Goal: Information Seeking & Learning: Learn about a topic

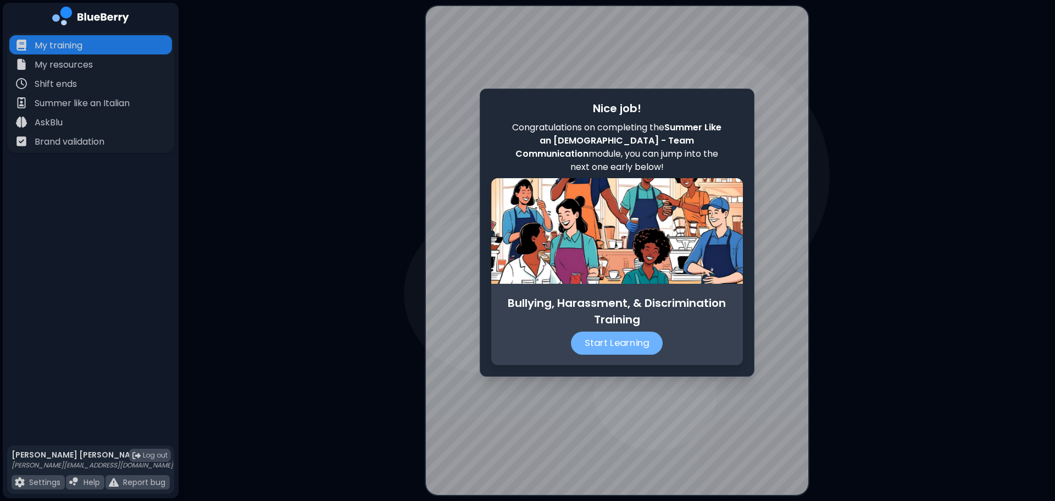
click at [610, 334] on p "Start Learning" at bounding box center [617, 342] width 92 height 23
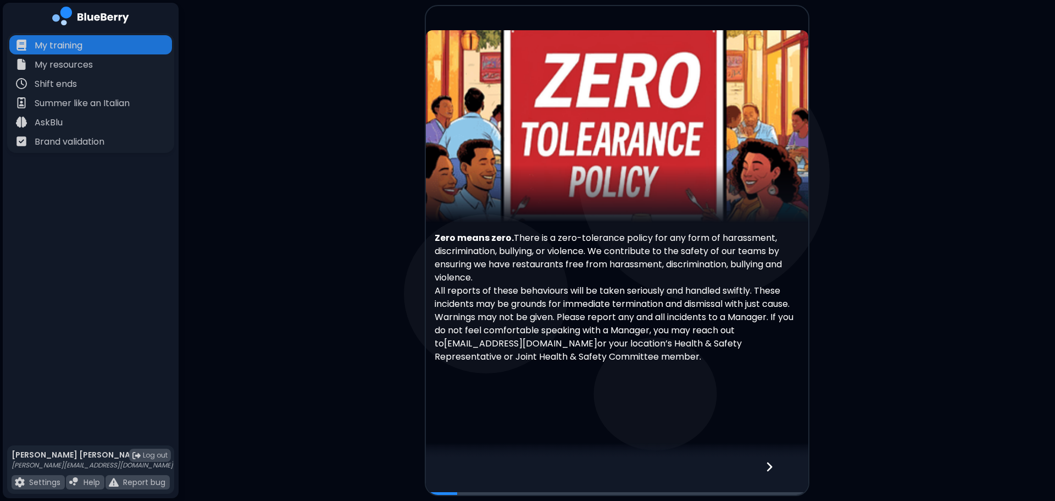
click at [772, 460] on icon at bounding box center [769, 466] width 8 height 12
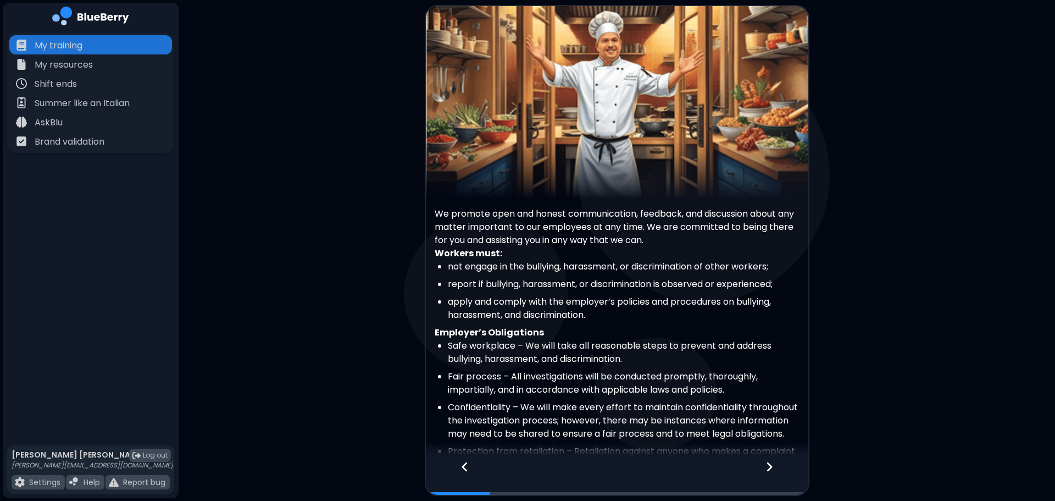
click at [770, 471] on icon at bounding box center [769, 466] width 8 height 12
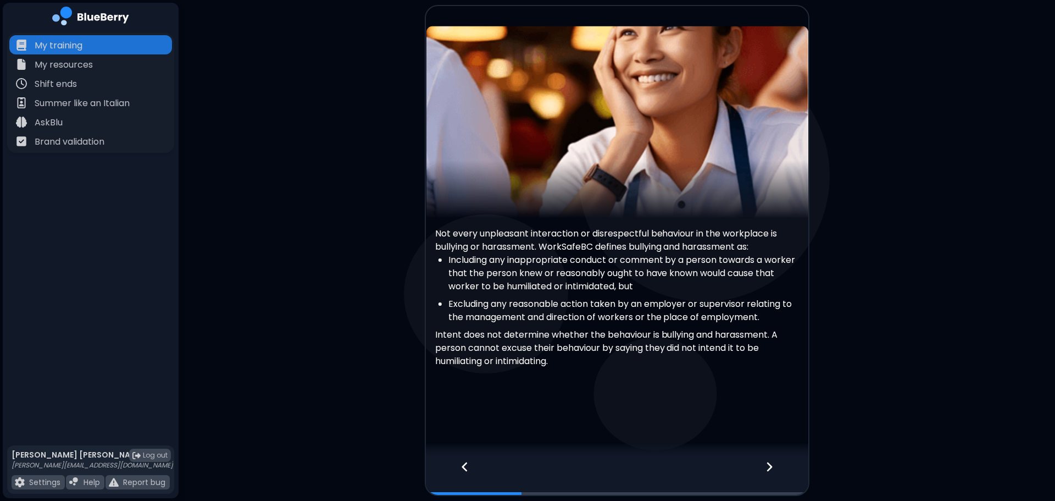
click at [770, 471] on icon at bounding box center [769, 466] width 8 height 12
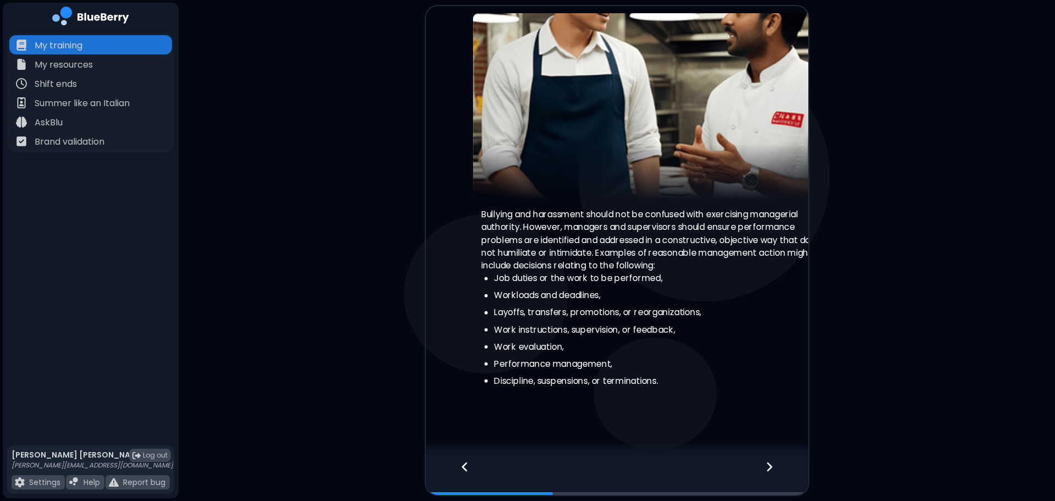
click at [770, 471] on icon at bounding box center [769, 466] width 8 height 12
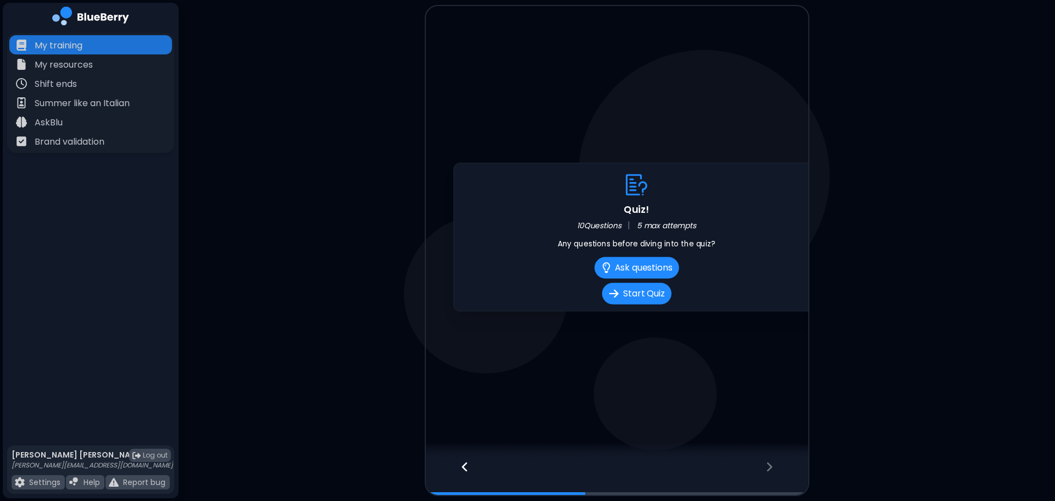
click at [770, 471] on icon at bounding box center [769, 466] width 8 height 12
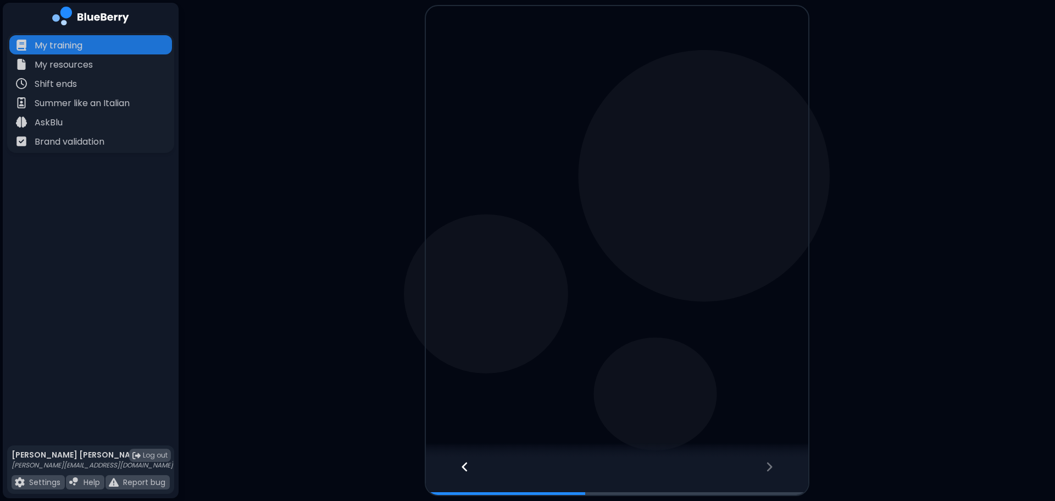
click at [770, 471] on icon at bounding box center [769, 466] width 8 height 12
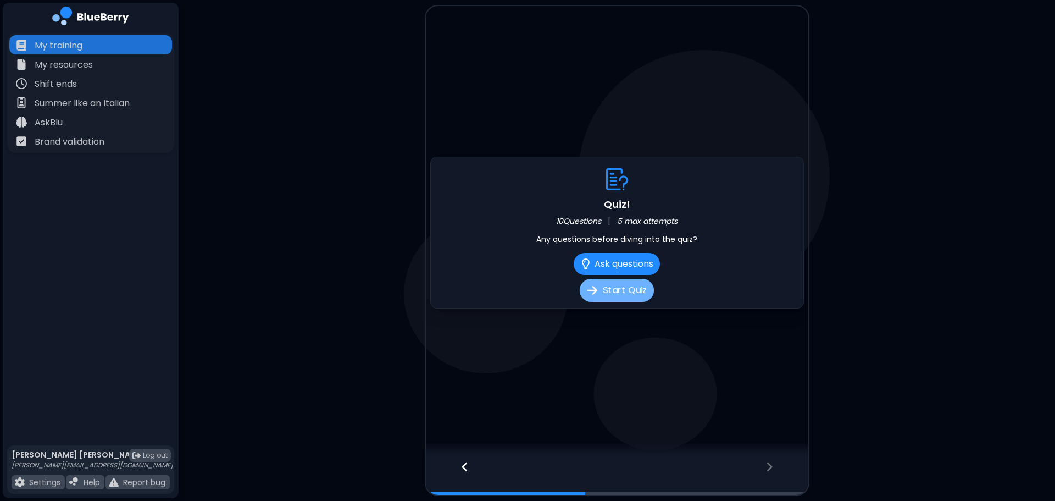
click at [612, 288] on button "Start Quiz" at bounding box center [617, 290] width 74 height 23
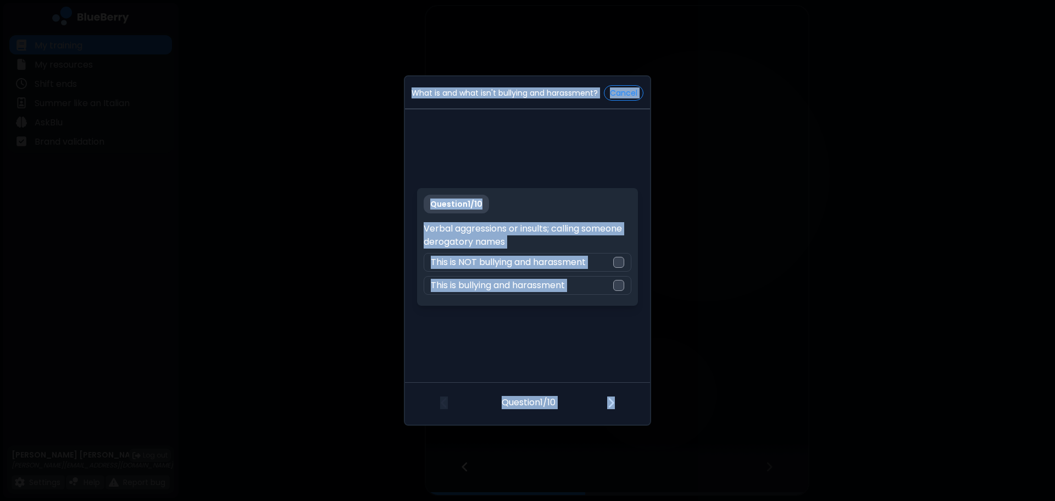
click at [640, 142] on div "Question 1 / 10 Verbal aggressions or insults; calling someone derogatory names…" at bounding box center [527, 247] width 245 height 271
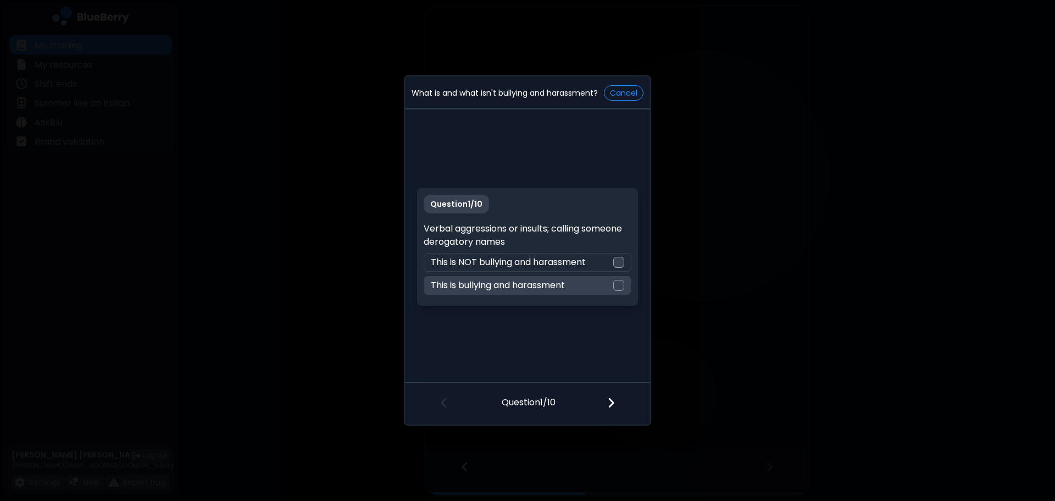
click at [608, 288] on div "This is bullying and harassment" at bounding box center [527, 285] width 207 height 19
click at [614, 394] on div at bounding box center [617, 403] width 65 height 41
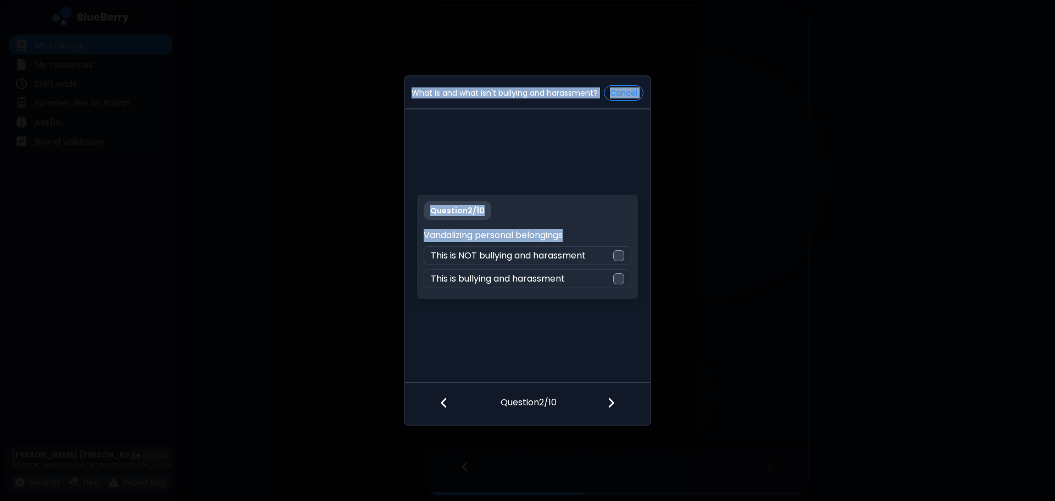
drag, startPoint x: 575, startPoint y: 235, endPoint x: 397, endPoint y: 234, distance: 178.6
click at [397, 234] on div "What is and what isn't bullying and harassment? Cancel Question 2 / 10 Vandaliz…" at bounding box center [527, 250] width 1055 height 501
drag, startPoint x: 500, startPoint y: 234, endPoint x: 506, endPoint y: 234, distance: 6.0
click at [501, 234] on p "Vandalizing personal belongings" at bounding box center [527, 235] width 207 height 13
click at [609, 233] on p "Vandalizing personal belongings" at bounding box center [527, 235] width 207 height 13
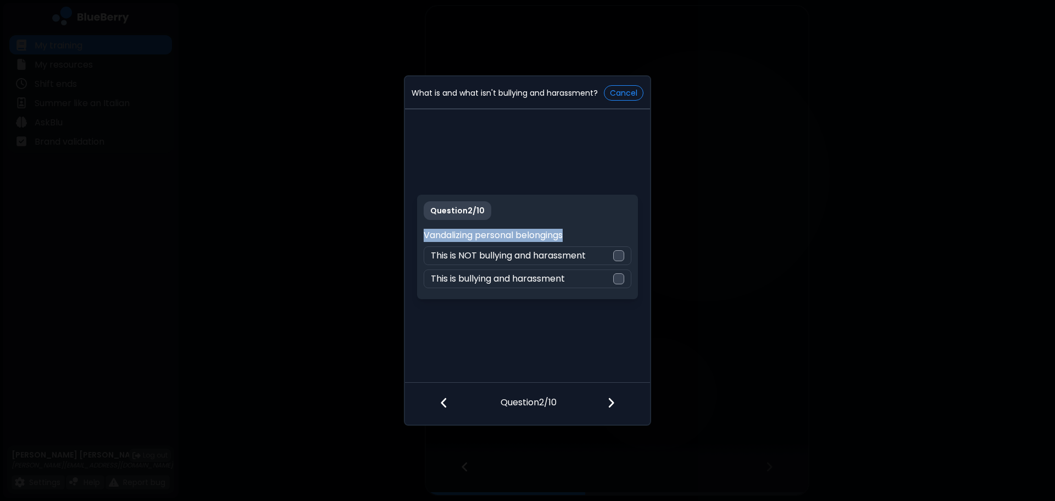
drag, startPoint x: 583, startPoint y: 240, endPoint x: 422, endPoint y: 241, distance: 161.0
click at [422, 241] on div "Question 2 / 10 Vandalizing personal belongings This is NOT bullying and harass…" at bounding box center [527, 247] width 220 height 104
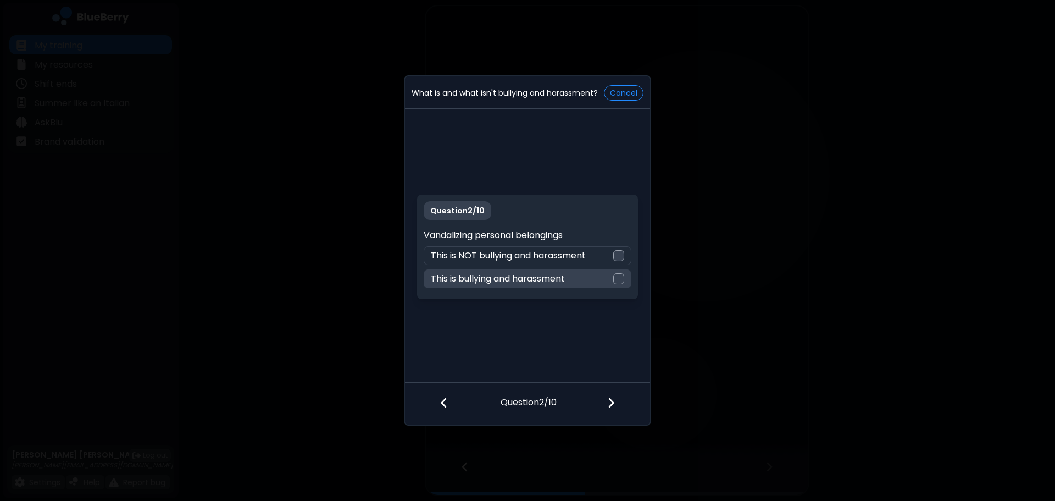
click at [590, 279] on div "This is bullying and harassment" at bounding box center [527, 278] width 207 height 19
click at [609, 403] on img at bounding box center [611, 402] width 8 height 12
click at [604, 284] on div "This is NOT bullying and harassment" at bounding box center [527, 278] width 207 height 19
click at [609, 404] on img at bounding box center [611, 402] width 8 height 12
click at [602, 261] on div "This is bullying and harassment" at bounding box center [527, 255] width 207 height 19
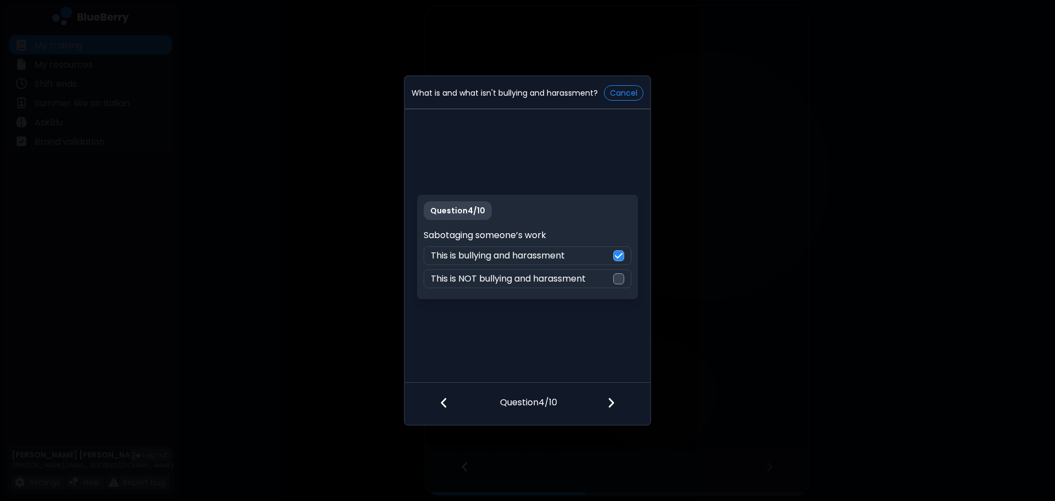
click at [614, 408] on img at bounding box center [611, 402] width 8 height 12
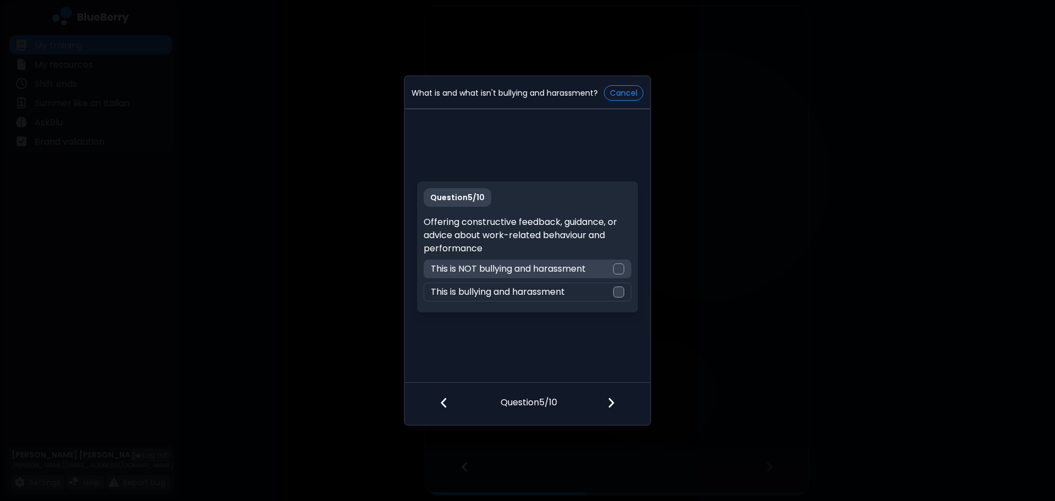
click at [551, 267] on p "This is NOT bullying and harassment" at bounding box center [508, 268] width 155 height 13
click at [614, 402] on img at bounding box center [611, 402] width 8 height 12
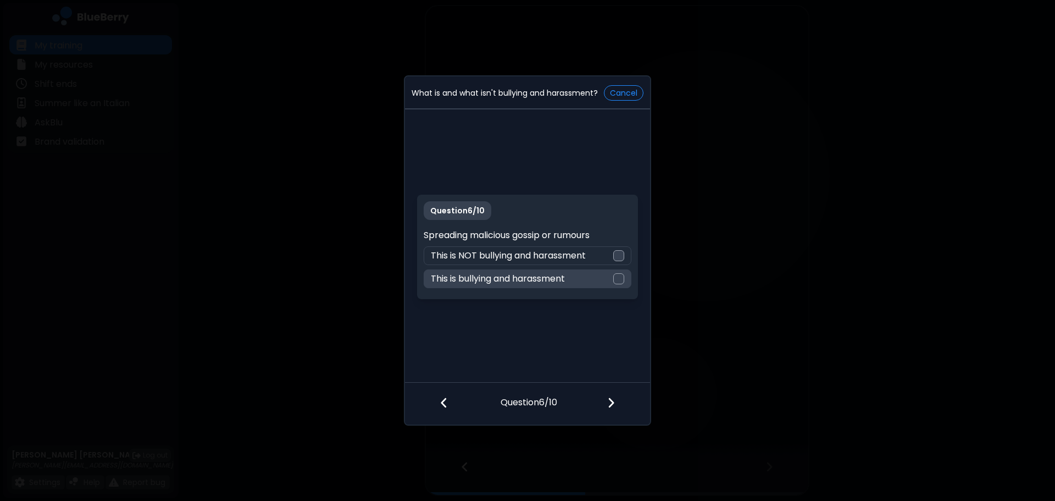
click at [581, 283] on div "This is bullying and harassment" at bounding box center [527, 278] width 207 height 19
click at [617, 403] on div at bounding box center [617, 403] width 65 height 41
click at [573, 272] on div "This is bullying and harassment" at bounding box center [527, 278] width 207 height 19
click at [606, 399] on div at bounding box center [617, 403] width 65 height 41
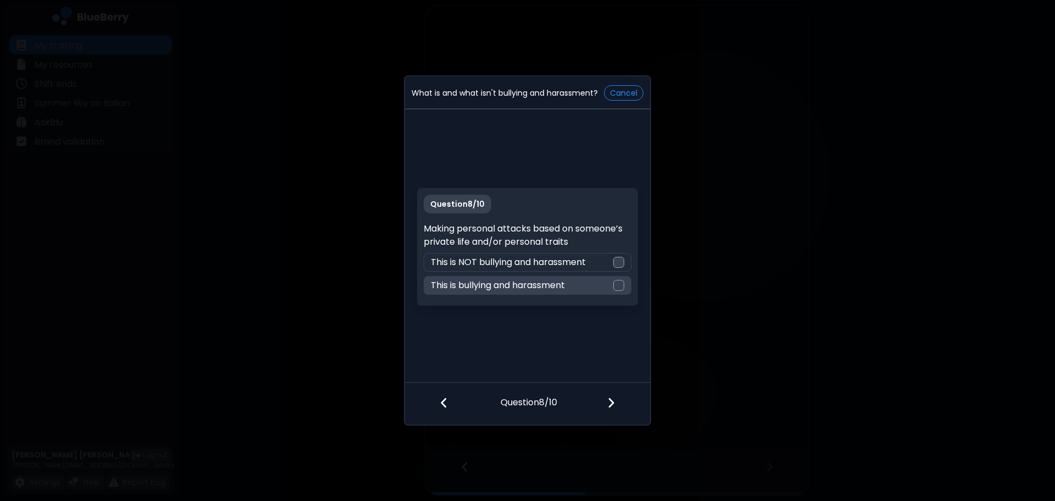
click at [511, 289] on p "This is bullying and harassment" at bounding box center [498, 285] width 134 height 13
click at [608, 397] on img at bounding box center [611, 402] width 8 height 12
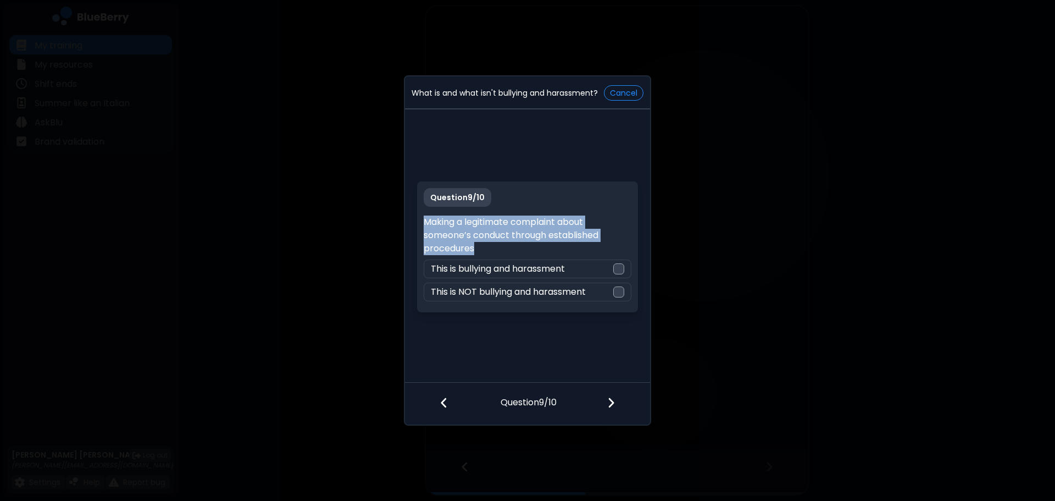
drag, startPoint x: 489, startPoint y: 251, endPoint x: 417, endPoint y: 223, distance: 77.6
click at [417, 223] on div "Question 9 / 10 Making a legitimate complaint about someone’s conduct through e…" at bounding box center [527, 247] width 245 height 271
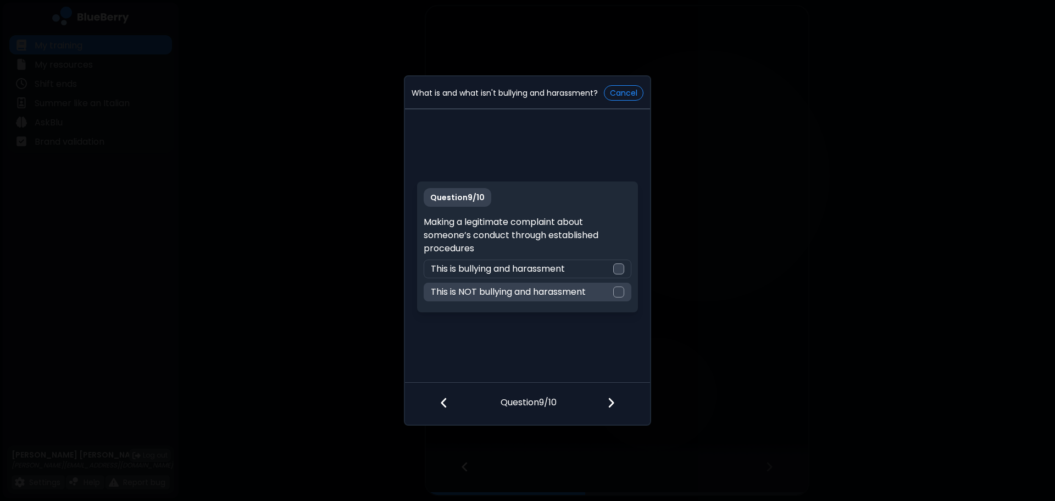
click at [561, 288] on p "This is NOT bullying and harassment" at bounding box center [508, 291] width 155 height 13
click at [617, 398] on div at bounding box center [617, 403] width 65 height 41
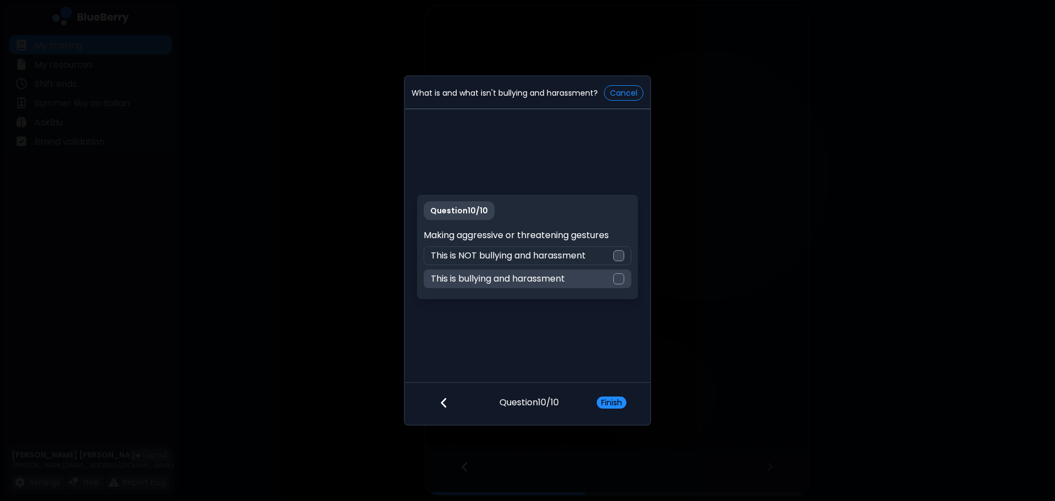
click at [554, 278] on p "This is bullying and harassment" at bounding box center [498, 278] width 134 height 13
click at [607, 406] on button "Finish" at bounding box center [612, 402] width 30 height 12
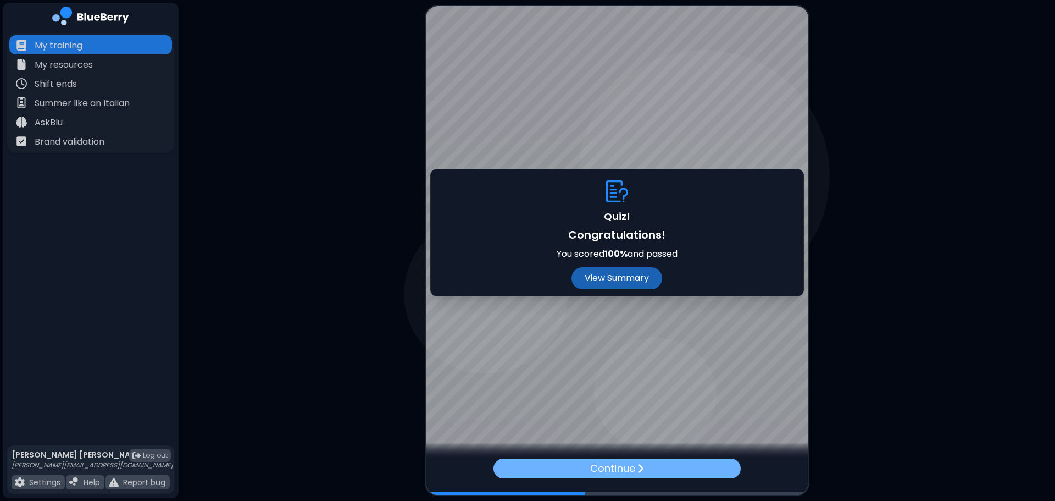
click at [601, 467] on p "Continue" at bounding box center [612, 467] width 45 height 15
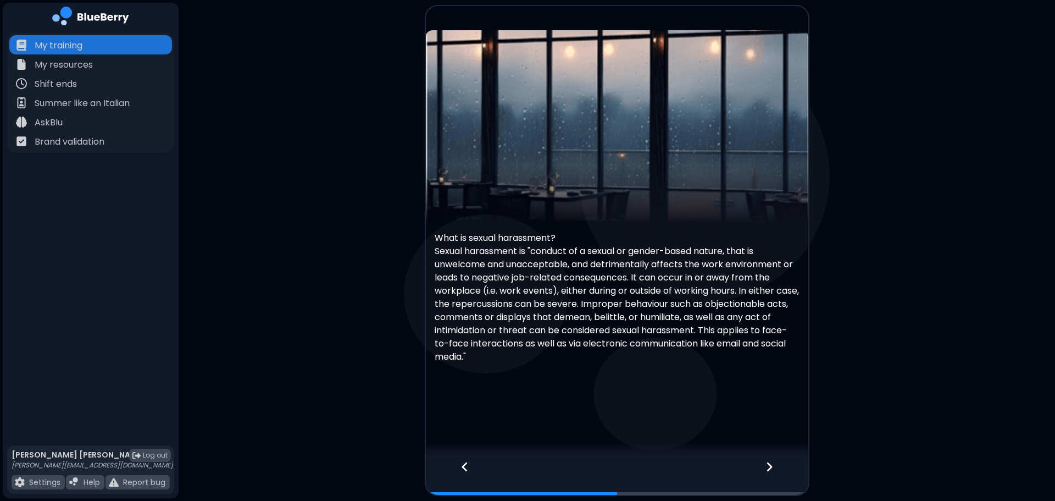
click at [759, 456] on div at bounding box center [617, 450] width 382 height 16
click at [757, 464] on div at bounding box center [775, 476] width 65 height 36
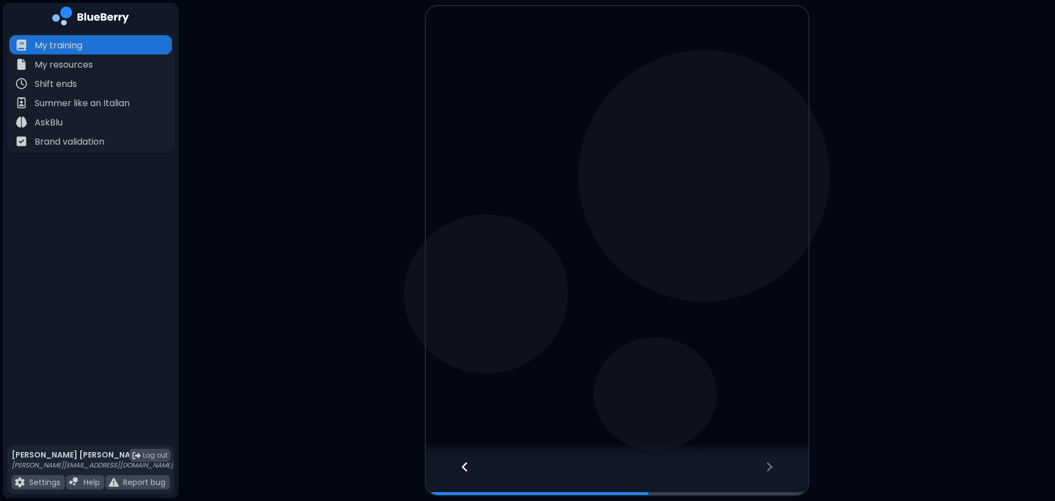
click at [775, 465] on div at bounding box center [775, 476] width 65 height 36
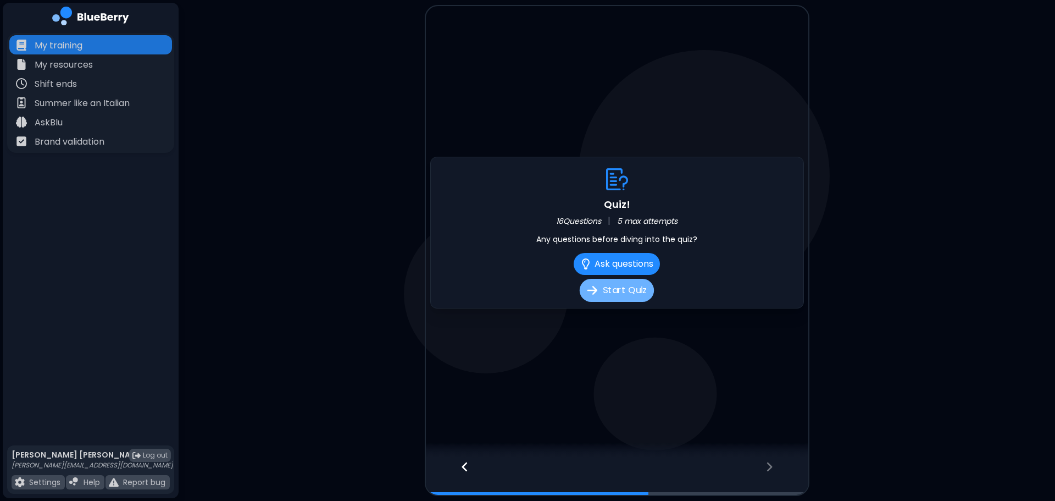
click at [606, 289] on button "Start Quiz" at bounding box center [617, 290] width 74 height 23
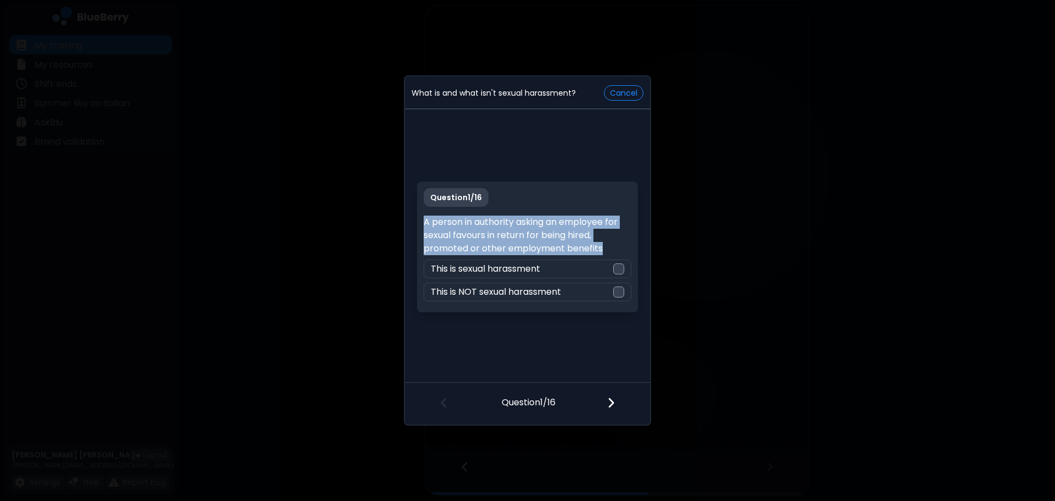
drag, startPoint x: 604, startPoint y: 246, endPoint x: 422, endPoint y: 225, distance: 183.1
click at [422, 225] on div "Question 1 / 16 A person in authority asking an employee for sexual favours in …" at bounding box center [527, 246] width 220 height 131
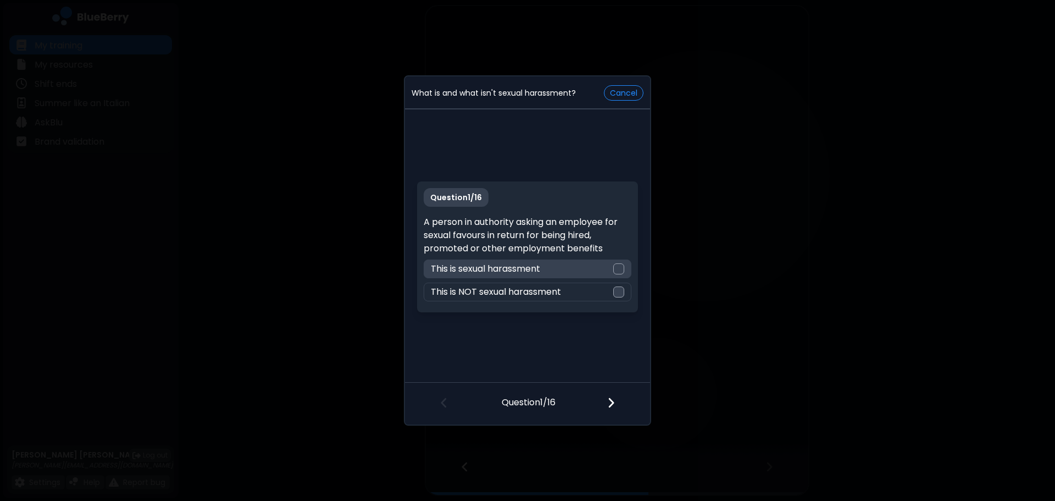
click at [584, 275] on div "This is sexual harassment" at bounding box center [527, 268] width 207 height 19
click at [604, 419] on div at bounding box center [617, 403] width 65 height 41
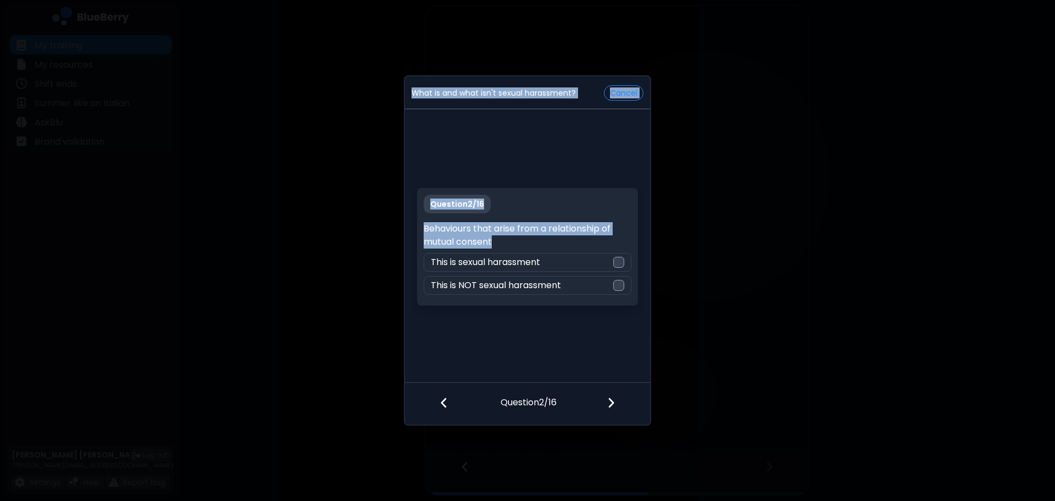
drag, startPoint x: 531, startPoint y: 238, endPoint x: 399, endPoint y: 224, distance: 132.6
click at [399, 224] on div "What is and what isn't sexual harassment? Cancel Question 2 / 16 Behaviours tha…" at bounding box center [527, 250] width 1055 height 501
click at [491, 238] on p "Behaviours that arise from a relationship of mutual consent" at bounding box center [527, 235] width 207 height 26
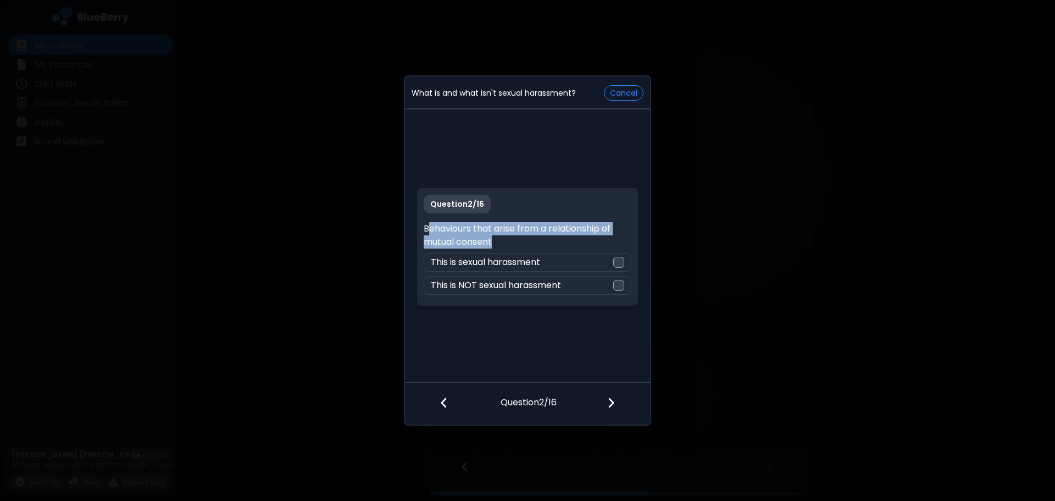
drag, startPoint x: 515, startPoint y: 241, endPoint x: 429, endPoint y: 227, distance: 87.9
click at [429, 227] on p "Behaviours that arise from a relationship of mutual consent" at bounding box center [527, 235] width 207 height 26
click at [430, 230] on p "Behaviours that arise from a relationship of mutual consent" at bounding box center [527, 235] width 207 height 26
drag, startPoint x: 425, startPoint y: 230, endPoint x: 484, endPoint y: 240, distance: 60.1
click at [484, 240] on p "Behaviours that arise from a relationship of mutual consent" at bounding box center [527, 235] width 207 height 26
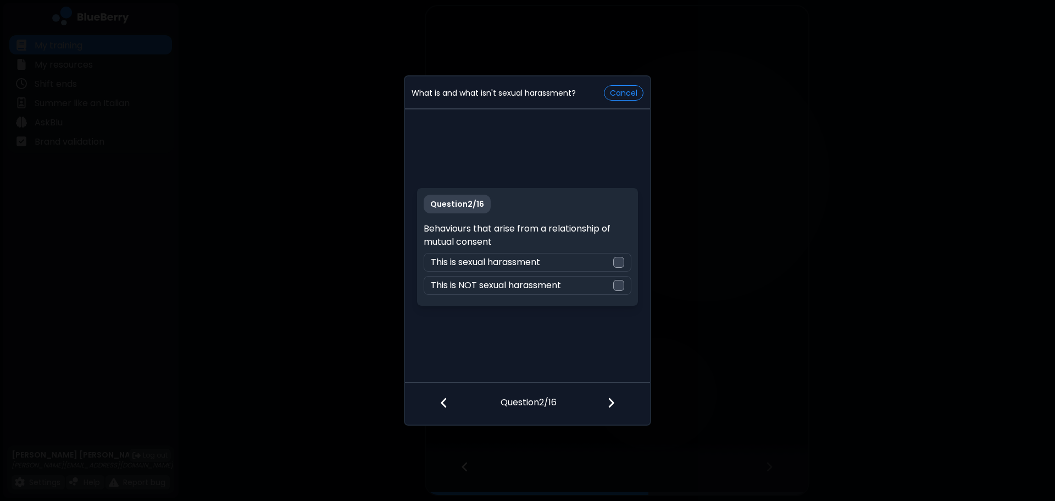
click at [533, 250] on div "Question 2 / 16 Behaviours that arise from a relationship of mutual consent Thi…" at bounding box center [527, 247] width 220 height 118
drag, startPoint x: 513, startPoint y: 242, endPoint x: 415, endPoint y: 224, distance: 99.5
click at [415, 224] on div "Question 2 / 16 Behaviours that arise from a relationship of mutual consent Thi…" at bounding box center [527, 247] width 245 height 271
drag, startPoint x: 504, startPoint y: 280, endPoint x: 538, endPoint y: 337, distance: 67.0
click at [504, 280] on p "This is NOT sexual harassment" at bounding box center [496, 285] width 130 height 13
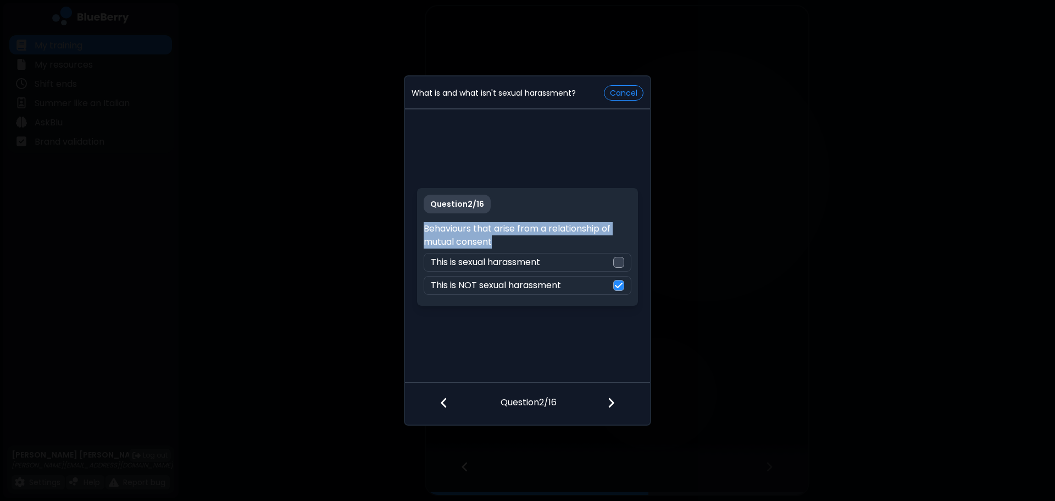
drag, startPoint x: 510, startPoint y: 246, endPoint x: 425, endPoint y: 228, distance: 86.5
click at [425, 228] on p "Behaviours that arise from a relationship of mutual consent" at bounding box center [527, 235] width 207 height 26
click at [620, 393] on div at bounding box center [617, 403] width 65 height 41
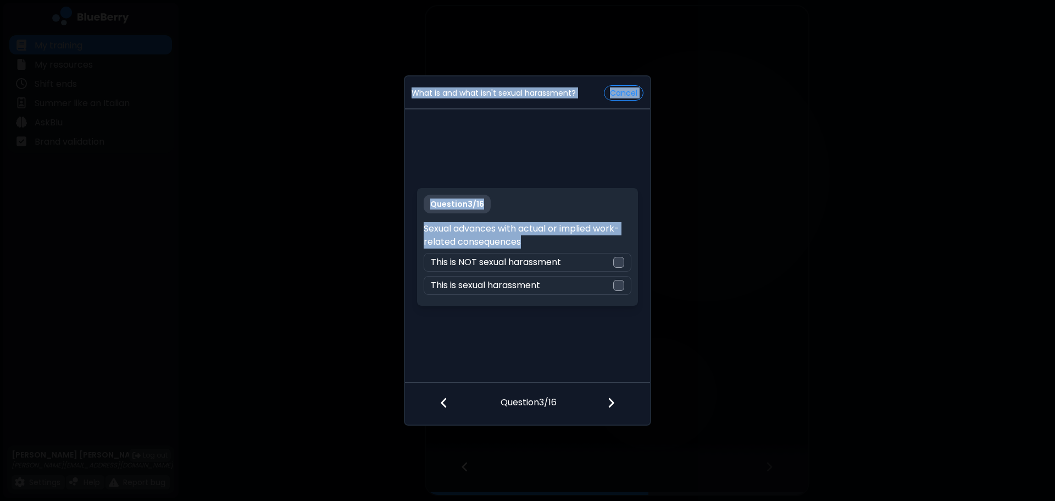
drag, startPoint x: 547, startPoint y: 238, endPoint x: 488, endPoint y: 235, distance: 58.9
click at [365, 215] on div "What is and what isn't sexual harassment? Cancel Question 3 / 16 Sexual advance…" at bounding box center [527, 250] width 1055 height 501
click at [490, 235] on p "Sexual advances with actual or implied work-related consequences" at bounding box center [527, 235] width 207 height 26
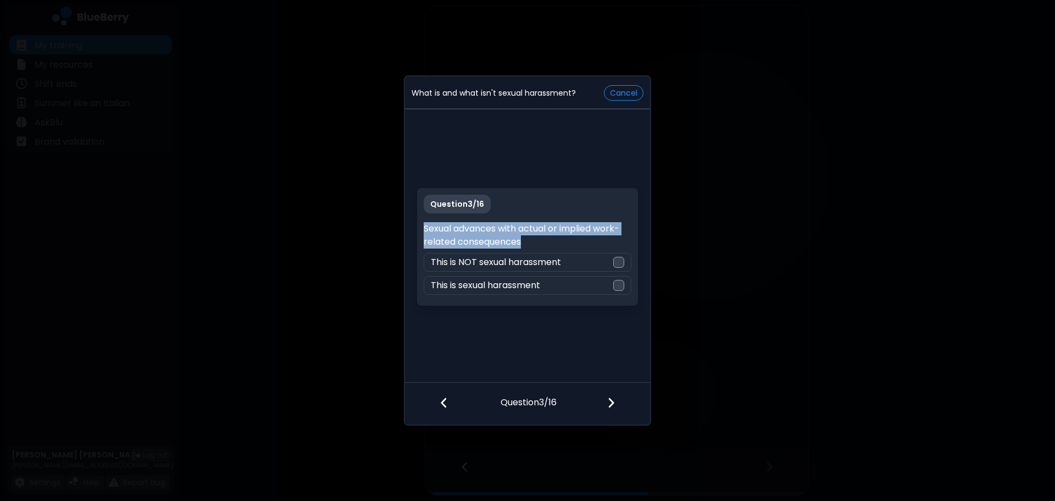
drag, startPoint x: 539, startPoint y: 243, endPoint x: 424, endPoint y: 224, distance: 116.4
click at [424, 224] on p "Sexual advances with actual or implied work-related consequences" at bounding box center [527, 235] width 207 height 26
click at [561, 295] on div "Question 3 / 16 Sexual advances with actual or implied work-related consequence…" at bounding box center [527, 247] width 220 height 118
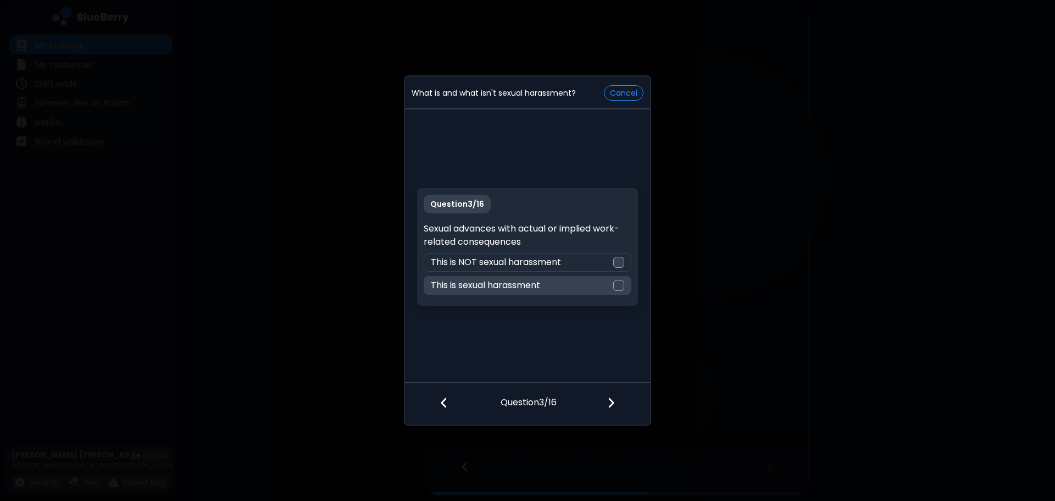
click at [557, 276] on div "This is sexual harassment" at bounding box center [527, 285] width 207 height 19
click at [609, 402] on img at bounding box center [611, 402] width 8 height 12
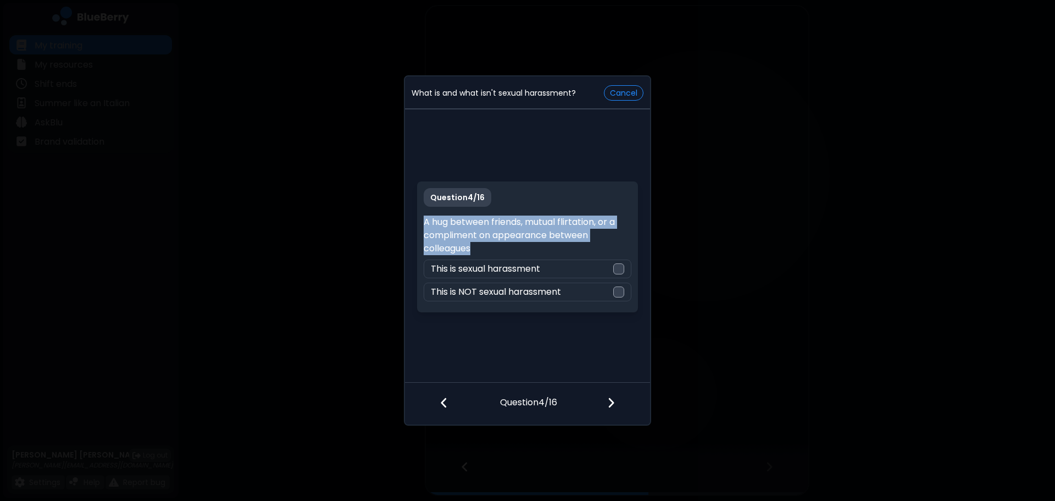
drag, startPoint x: 484, startPoint y: 246, endPoint x: 424, endPoint y: 222, distance: 64.4
click at [424, 222] on p "A hug between friends, mutual flirtation, or a compliment on appearance between…" at bounding box center [527, 235] width 207 height 40
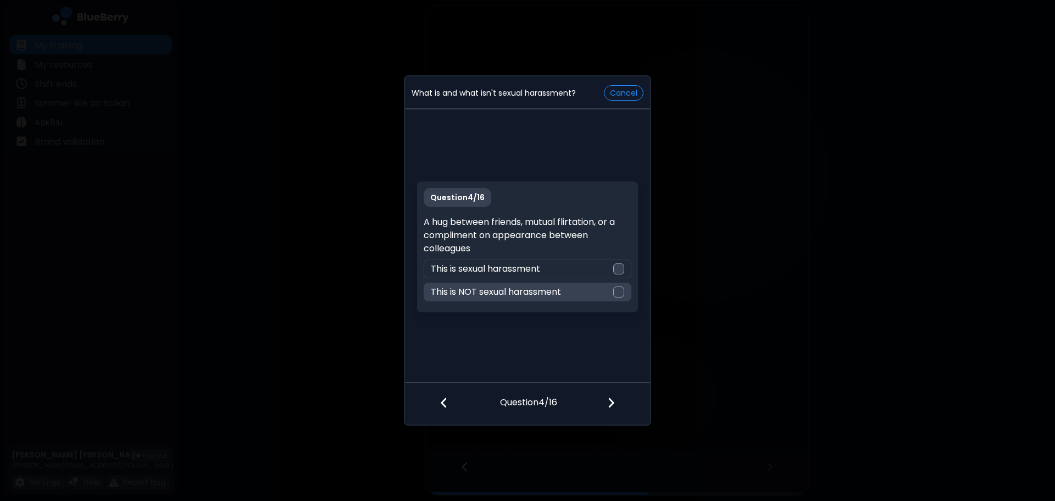
click at [523, 291] on p "This is NOT sexual harassment" at bounding box center [496, 291] width 130 height 13
click at [618, 407] on div at bounding box center [617, 403] width 65 height 41
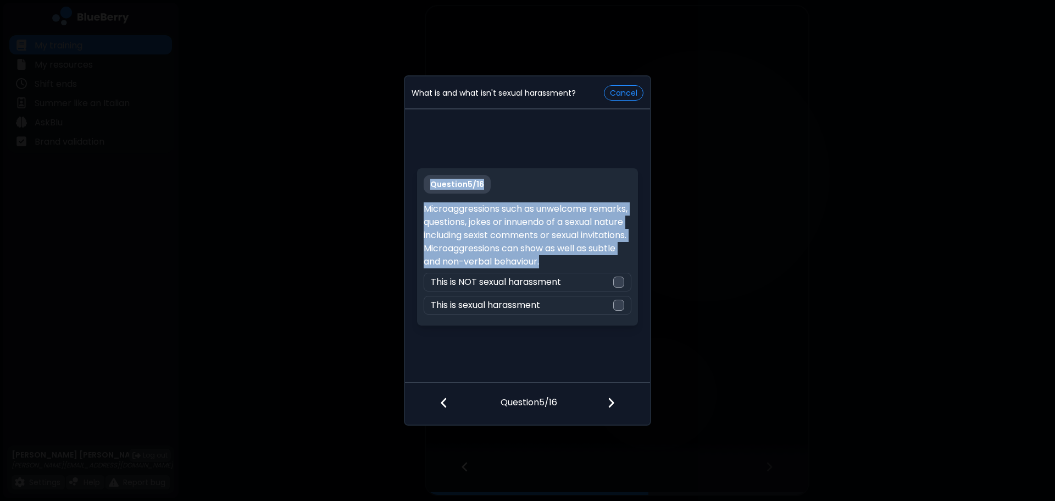
drag, startPoint x: 620, startPoint y: 262, endPoint x: 405, endPoint y: 198, distance: 224.6
click at [405, 198] on div "Question 5 / 16 Microaggressions such as unwelcome remarks, questions, jokes or…" at bounding box center [527, 247] width 245 height 271
click at [456, 214] on p "Microaggressions such as unwelcome remarks, questions, jokes or innuendo of a s…" at bounding box center [527, 235] width 207 height 66
drag, startPoint x: 425, startPoint y: 208, endPoint x: 592, endPoint y: 252, distance: 172.2
click at [621, 264] on p "Microaggressions such as unwelcome remarks, questions, jokes or innuendo of a s…" at bounding box center [527, 235] width 207 height 66
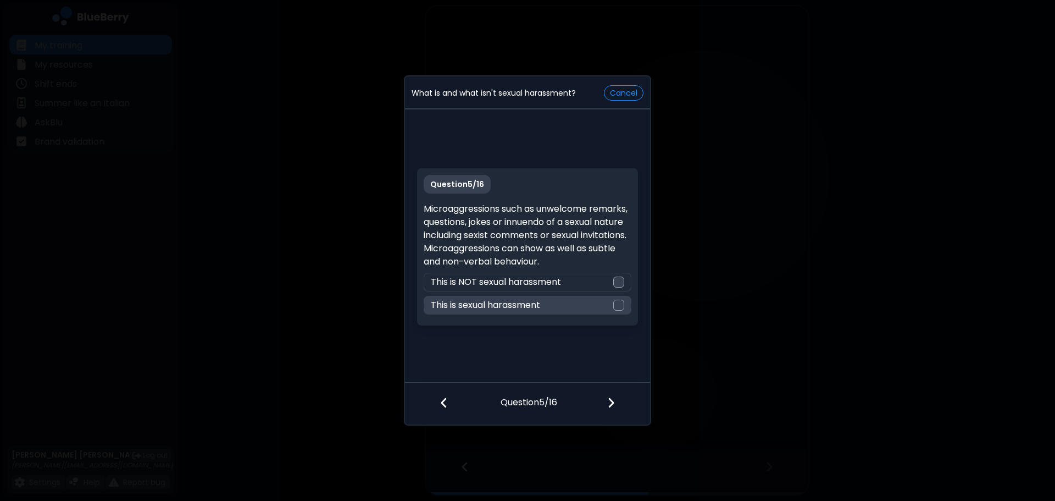
click at [613, 313] on div "This is sexual harassment" at bounding box center [527, 305] width 207 height 19
click at [617, 408] on div at bounding box center [617, 403] width 65 height 41
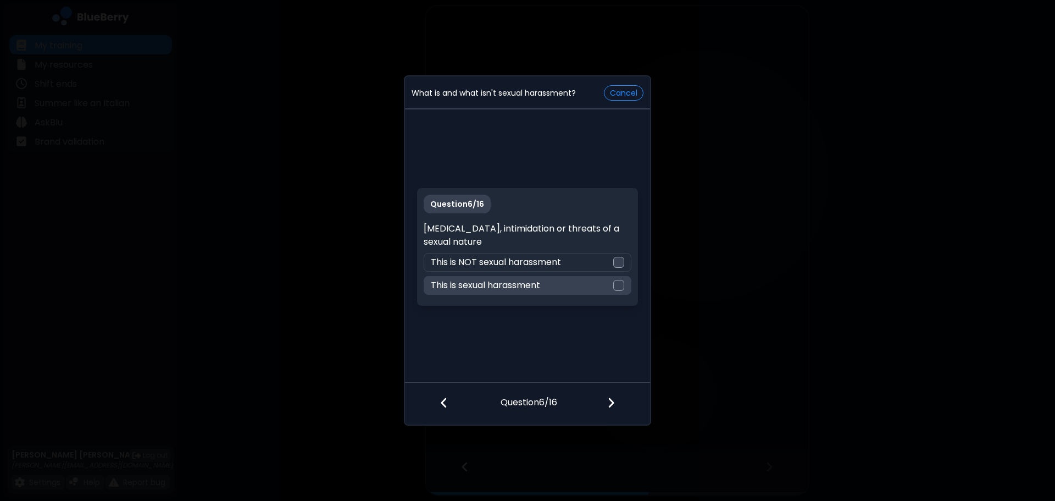
click at [540, 285] on p "This is sexual harassment" at bounding box center [485, 285] width 109 height 13
click at [597, 401] on div at bounding box center [617, 403] width 65 height 41
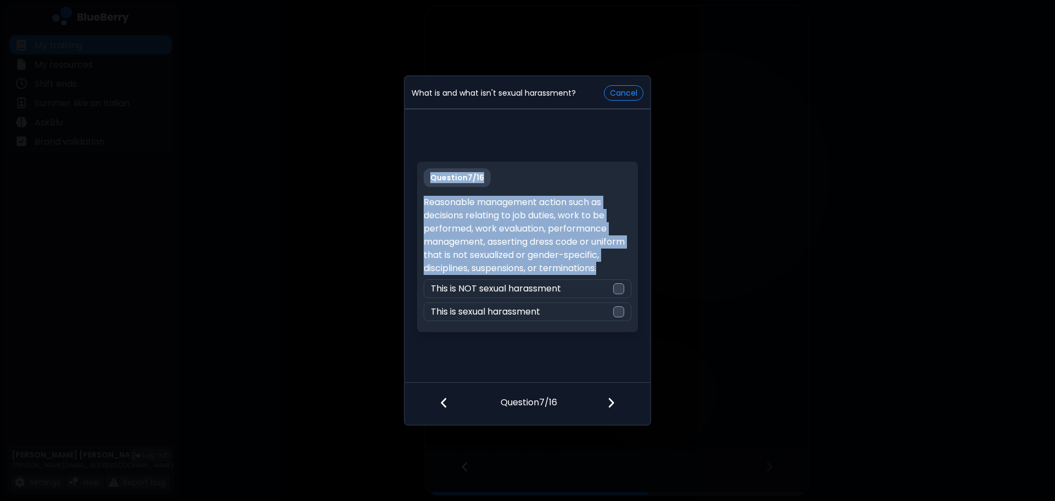
drag, startPoint x: 605, startPoint y: 268, endPoint x: 418, endPoint y: 195, distance: 200.6
click at [418, 195] on div "Question 7 / 16 Reasonable management action such as decisions relating to job …" at bounding box center [527, 247] width 220 height 170
click at [461, 224] on p "Reasonable management action such as decisions relating to job duties, work to …" at bounding box center [527, 235] width 207 height 79
drag, startPoint x: 617, startPoint y: 266, endPoint x: 414, endPoint y: 204, distance: 212.2
click at [414, 204] on div "Question 7 / 16 Reasonable management action such as decisions relating to job …" at bounding box center [527, 247] width 245 height 271
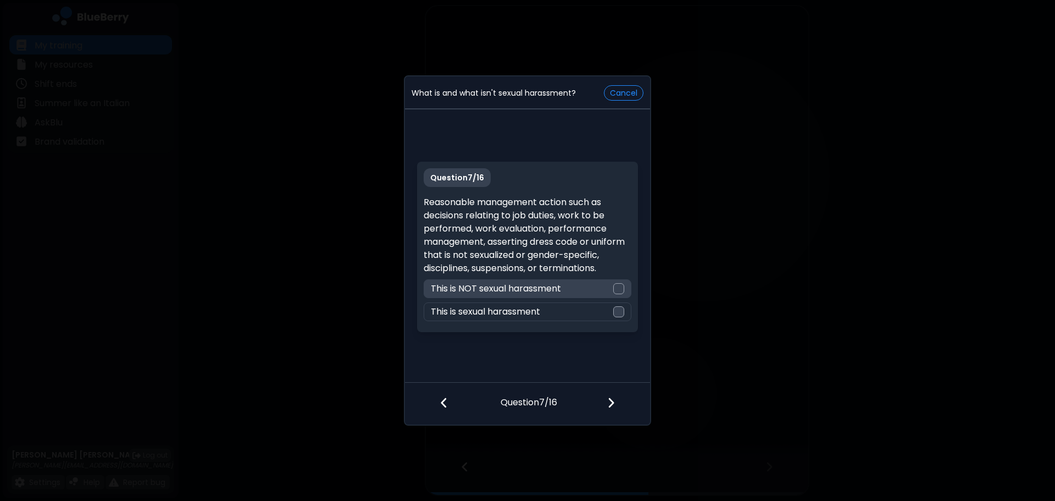
click at [571, 282] on div "This is NOT sexual harassment" at bounding box center [527, 288] width 207 height 19
click at [614, 398] on img at bounding box center [611, 402] width 8 height 12
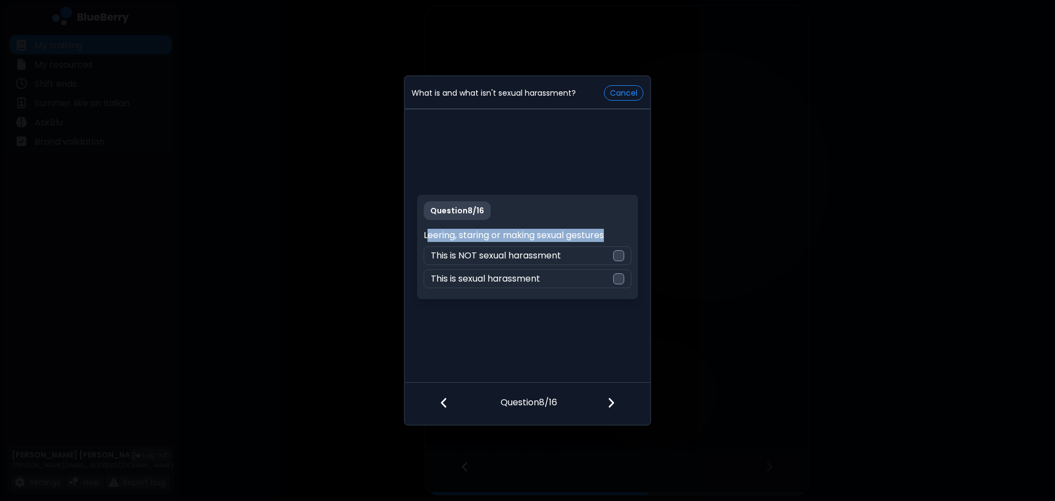
drag, startPoint x: 612, startPoint y: 235, endPoint x: 426, endPoint y: 236, distance: 186.3
click at [426, 236] on p "Leering, staring or making sexual gestures" at bounding box center [527, 235] width 207 height 13
click at [425, 236] on p "Leering, staring or making sexual gestures" at bounding box center [527, 235] width 207 height 13
drag, startPoint x: 423, startPoint y: 235, endPoint x: 615, endPoint y: 240, distance: 192.9
click at [615, 240] on div "Question 8 / 16 Leering, staring or making sexual gestures This is NOT sexual h…" at bounding box center [527, 247] width 220 height 104
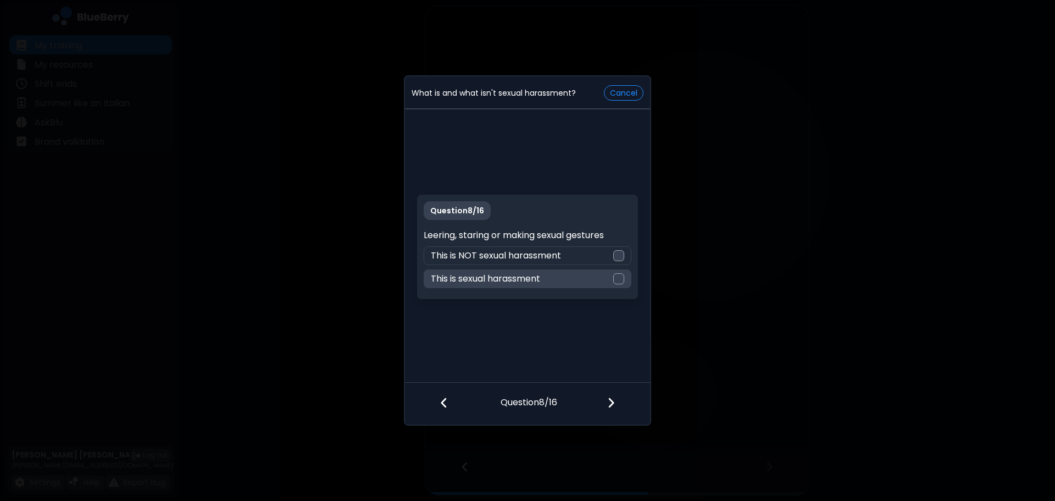
click at [596, 270] on div "This is sexual harassment" at bounding box center [527, 278] width 207 height 19
click at [620, 420] on div at bounding box center [617, 403] width 65 height 41
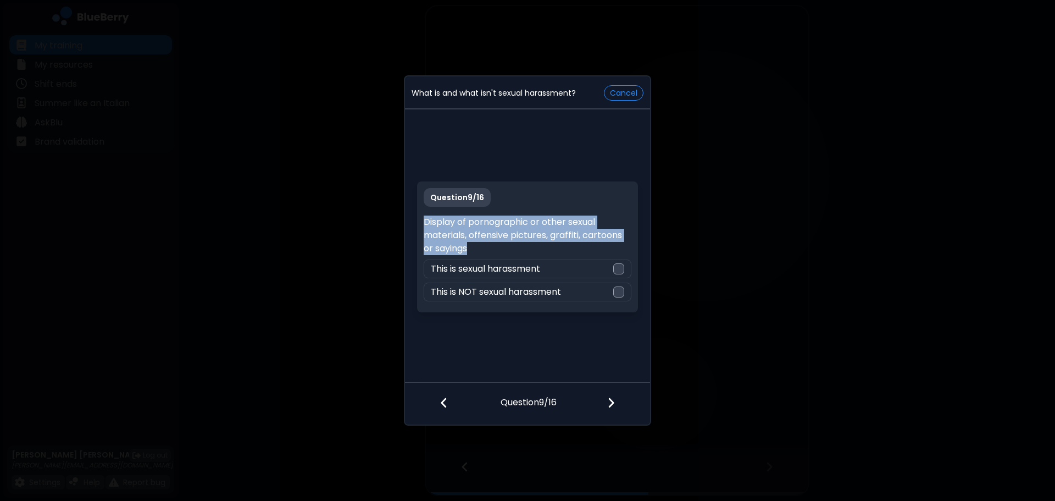
drag, startPoint x: 479, startPoint y: 247, endPoint x: 418, endPoint y: 220, distance: 66.7
click at [418, 220] on div "Question 9 / 16 Display of pornographic or other sexual materials, offensive pi…" at bounding box center [527, 246] width 220 height 131
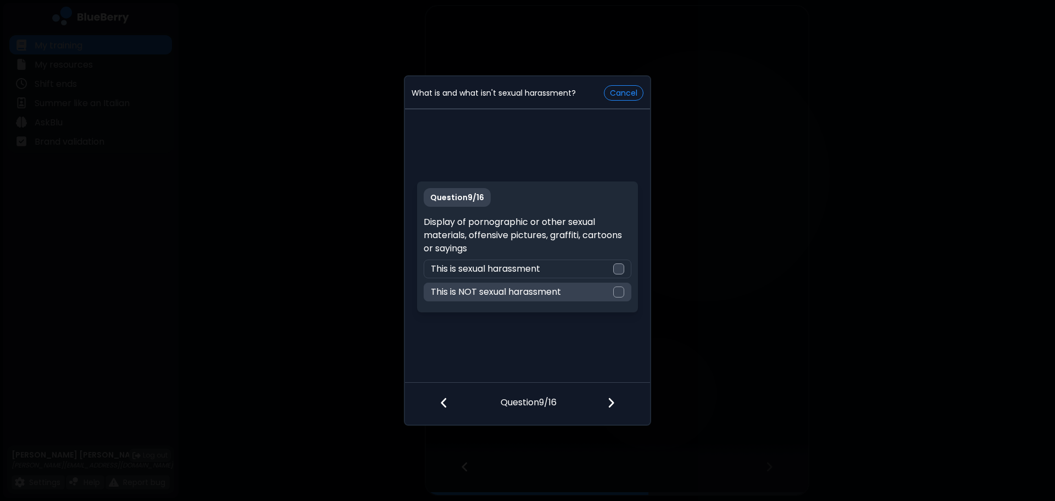
drag, startPoint x: 503, startPoint y: 270, endPoint x: 515, endPoint y: 287, distance: 21.2
click at [503, 270] on p "This is sexual harassment" at bounding box center [485, 268] width 109 height 13
click at [605, 396] on div at bounding box center [617, 403] width 65 height 41
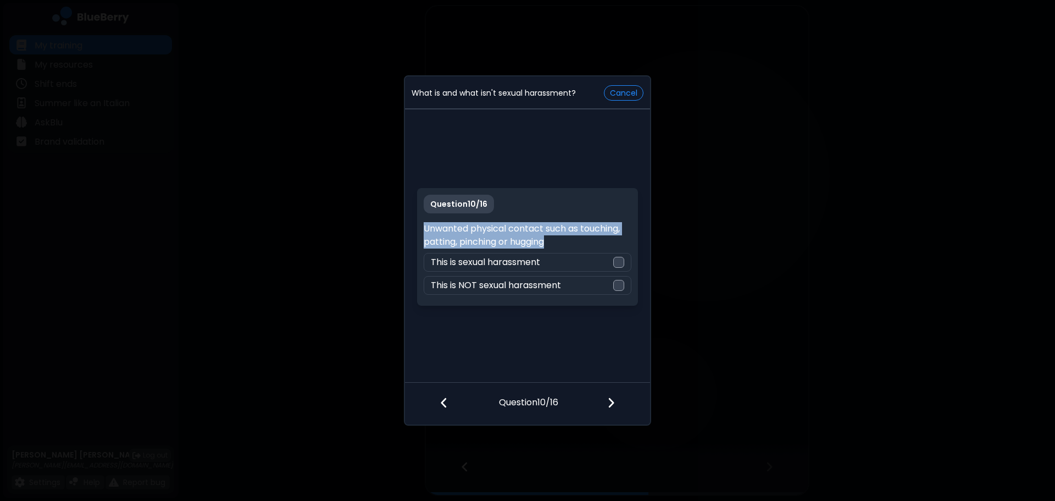
drag, startPoint x: 551, startPoint y: 245, endPoint x: 407, endPoint y: 227, distance: 145.0
click at [407, 227] on div "Question 10 / 16 Unwanted physical contact such as touching, patting, pinching …" at bounding box center [527, 247] width 245 height 271
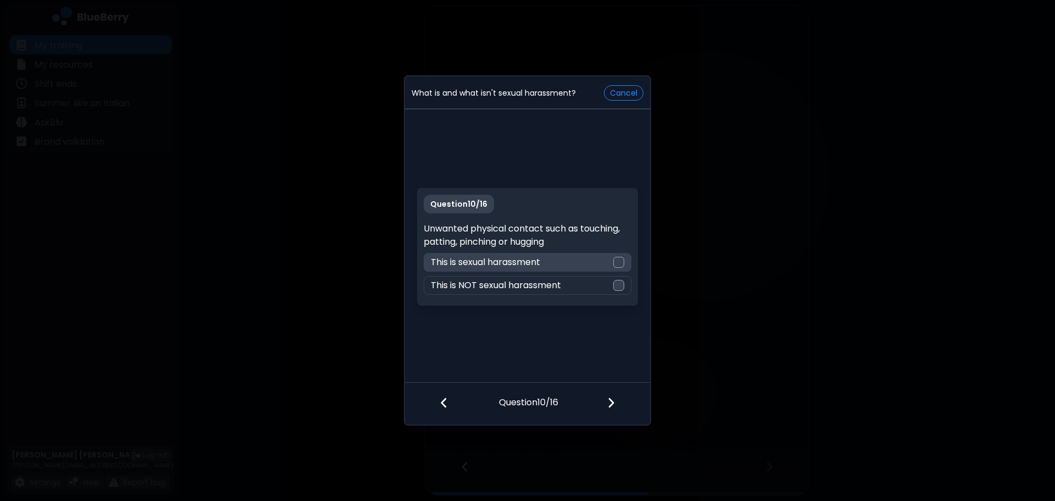
click at [548, 263] on div "This is sexual harassment" at bounding box center [527, 262] width 207 height 19
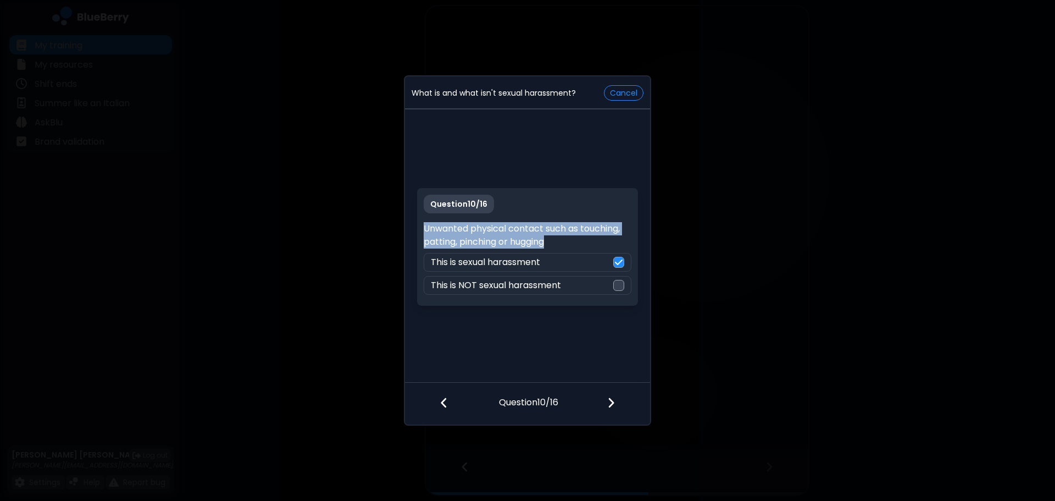
drag, startPoint x: 568, startPoint y: 246, endPoint x: 412, endPoint y: 230, distance: 157.4
click at [412, 230] on div "Question 10 / 16 Unwanted physical contact such as touching, patting, pinching …" at bounding box center [527, 247] width 245 height 271
click at [609, 401] on img at bounding box center [611, 402] width 8 height 12
drag, startPoint x: 499, startPoint y: 241, endPoint x: 419, endPoint y: 223, distance: 82.1
click at [419, 223] on div "Question 11 / 16 Consensual behaviour between two coworkers who are dating This…" at bounding box center [527, 247] width 220 height 118
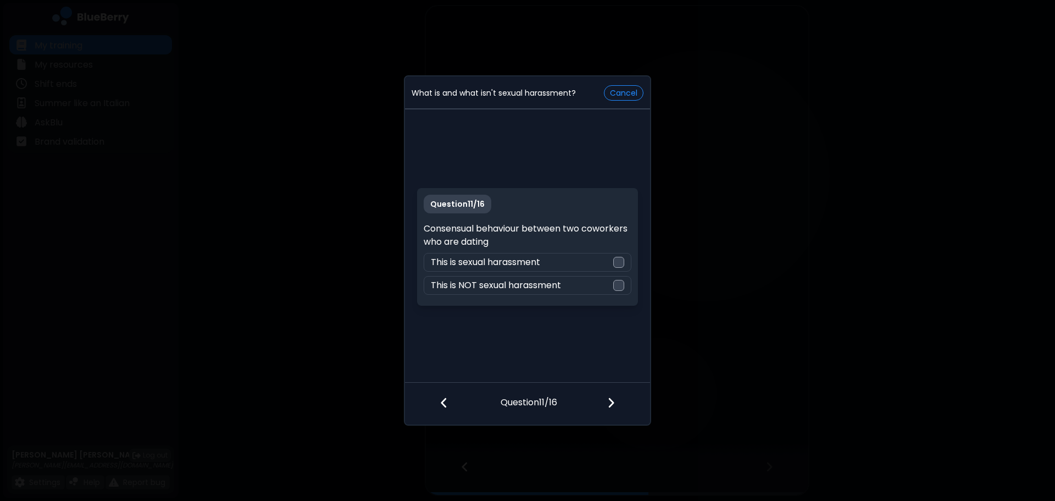
click at [575, 295] on div "Question 11 / 16 Consensual behaviour between two coworkers who are dating This…" at bounding box center [527, 247] width 220 height 118
click at [581, 291] on div "This is NOT sexual harassment" at bounding box center [527, 285] width 207 height 19
click at [603, 396] on div at bounding box center [617, 403] width 65 height 41
drag, startPoint x: 538, startPoint y: 244, endPoint x: 418, endPoint y: 228, distance: 121.4
click at [418, 228] on div "Question 12 / 16 An argument in the workplace between coworkers who are dating …" at bounding box center [527, 247] width 220 height 118
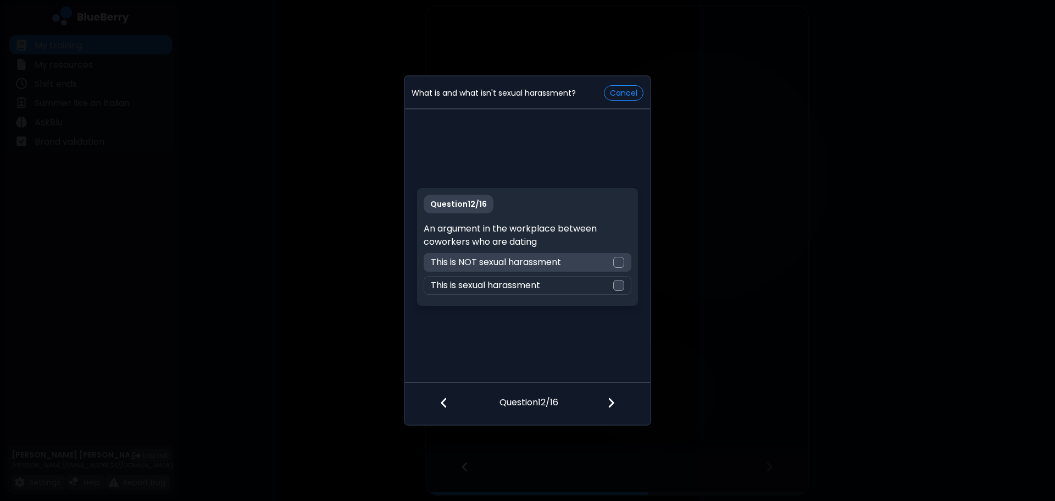
click at [587, 258] on div "This is NOT sexual harassment" at bounding box center [527, 262] width 207 height 19
click at [612, 399] on img at bounding box center [611, 402] width 8 height 12
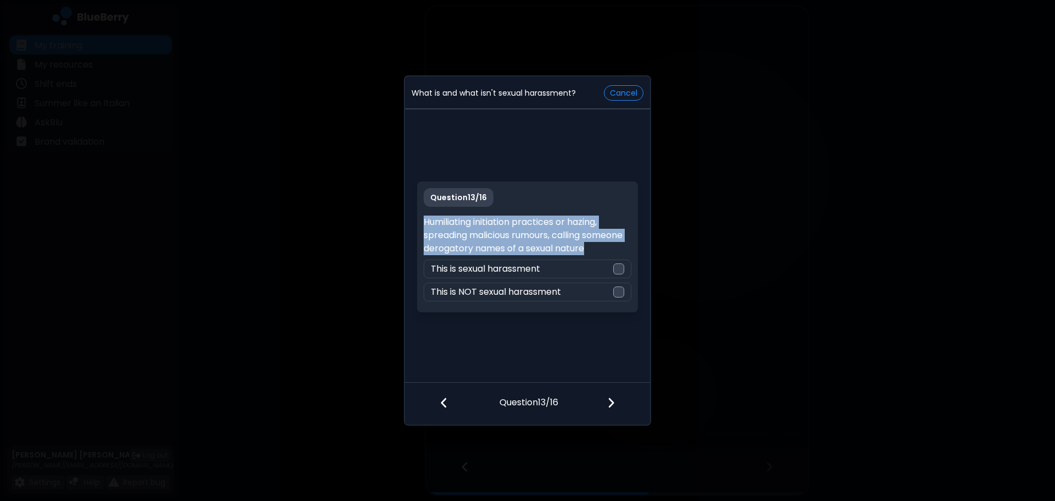
drag, startPoint x: 597, startPoint y: 248, endPoint x: 412, endPoint y: 225, distance: 186.1
click at [412, 225] on div "Question 13 / 16 Humiliating initiation practices or hazing, spreading maliciou…" at bounding box center [527, 247] width 245 height 271
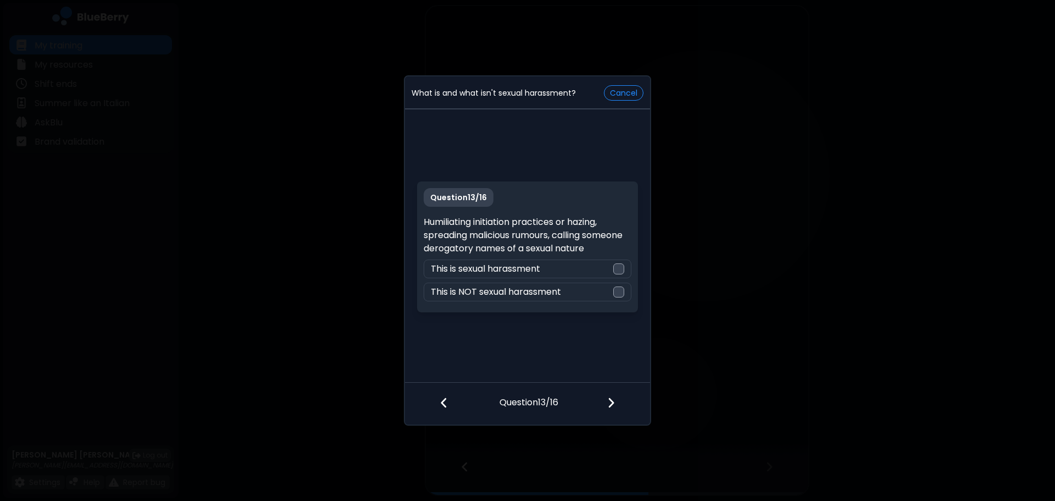
click at [552, 279] on div "Question 13 / 16 Humiliating initiation practices or hazing, spreading maliciou…" at bounding box center [527, 246] width 220 height 131
click at [548, 270] on div "This is sexual harassment" at bounding box center [527, 268] width 207 height 19
drag, startPoint x: 607, startPoint y: 403, endPoint x: 620, endPoint y: 400, distance: 13.6
click at [607, 404] on img at bounding box center [611, 402] width 8 height 12
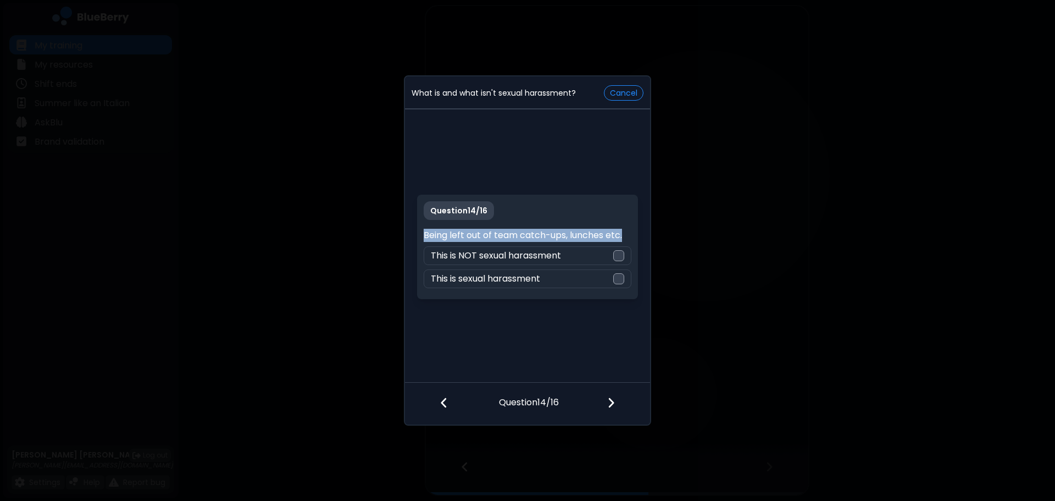
drag, startPoint x: 626, startPoint y: 240, endPoint x: 424, endPoint y: 236, distance: 202.3
click at [424, 236] on p "Being left out of team catch-ups, lunches etc." at bounding box center [527, 235] width 207 height 13
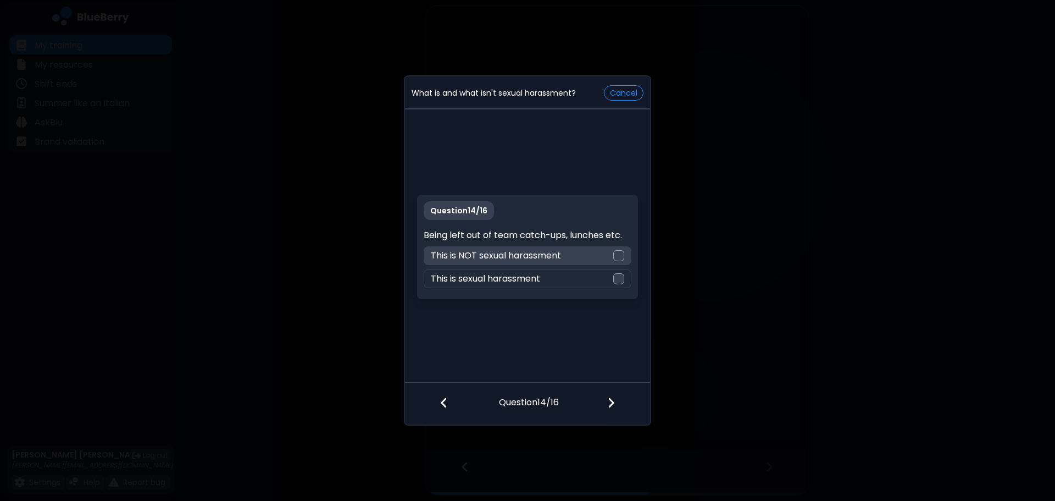
click at [543, 257] on p "This is NOT sexual harassment" at bounding box center [496, 255] width 130 height 13
click at [618, 408] on div at bounding box center [617, 403] width 65 height 41
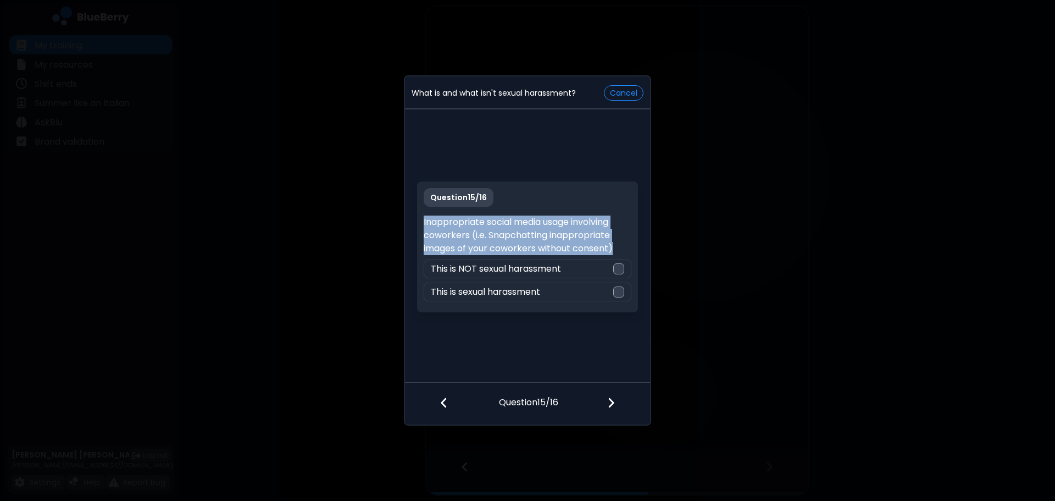
drag, startPoint x: 617, startPoint y: 247, endPoint x: 424, endPoint y: 219, distance: 194.9
click at [424, 219] on p "Inappropriate social media usage involving coworkers (i.e. Snapchatting inappro…" at bounding box center [527, 235] width 207 height 40
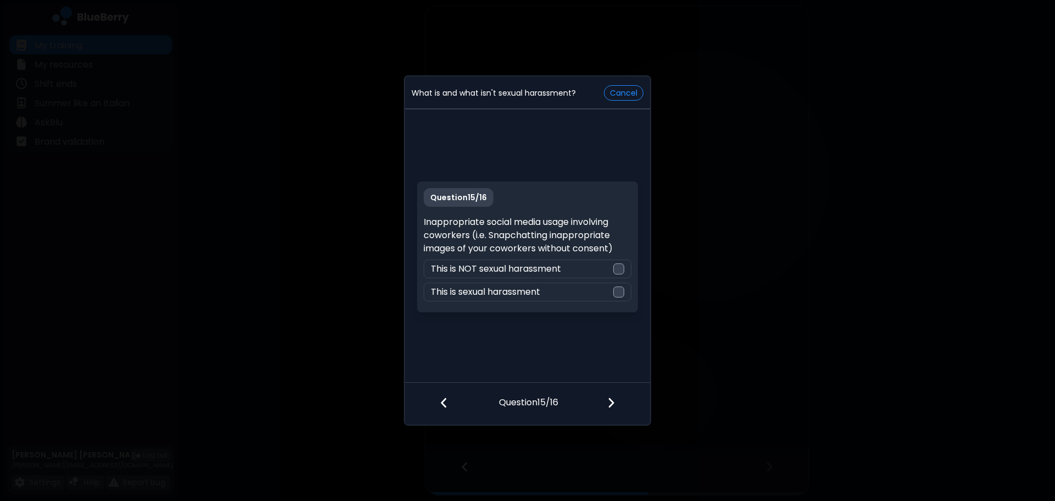
click at [532, 302] on div "Question 15 / 16 Inappropriate social media usage involving coworkers (i.e. Sna…" at bounding box center [527, 246] width 220 height 131
click at [540, 290] on p "This is sexual harassment" at bounding box center [485, 291] width 109 height 13
click at [624, 399] on div at bounding box center [617, 403] width 65 height 41
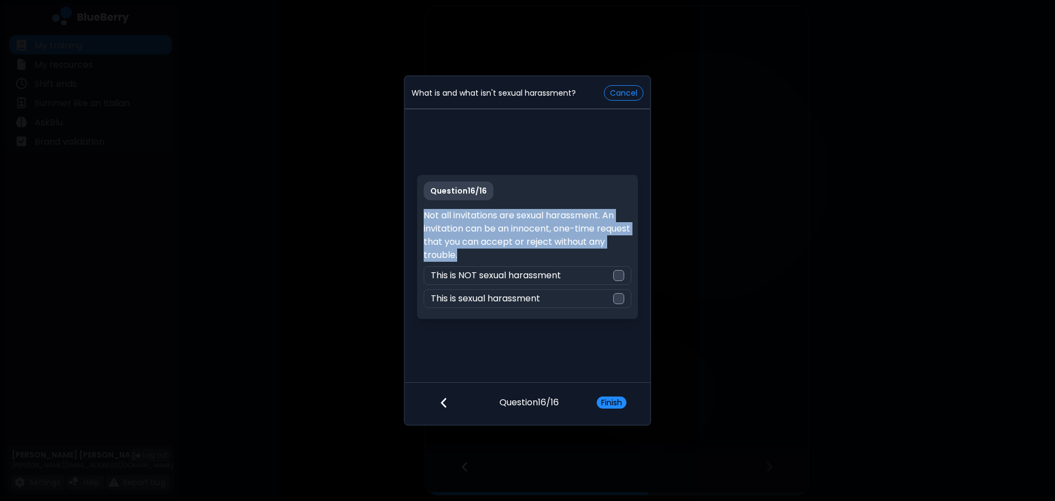
drag, startPoint x: 485, startPoint y: 258, endPoint x: 408, endPoint y: 215, distance: 88.1
click at [408, 215] on div "Question 16 / 16 Not all invitations are sexual harassment. An invitation can b…" at bounding box center [527, 247] width 245 height 271
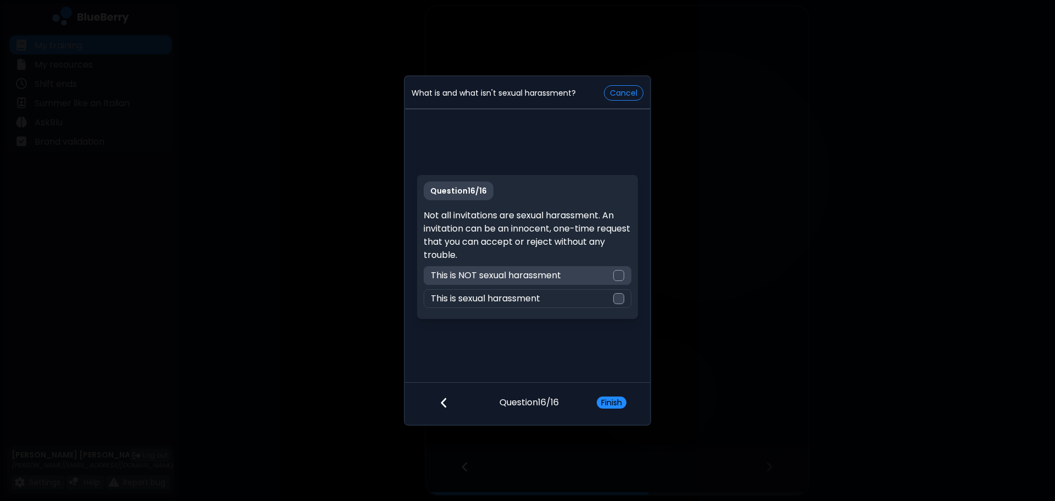
click at [585, 277] on div "This is NOT sexual harassment" at bounding box center [527, 275] width 207 height 19
click at [618, 399] on button "Finish" at bounding box center [612, 402] width 30 height 12
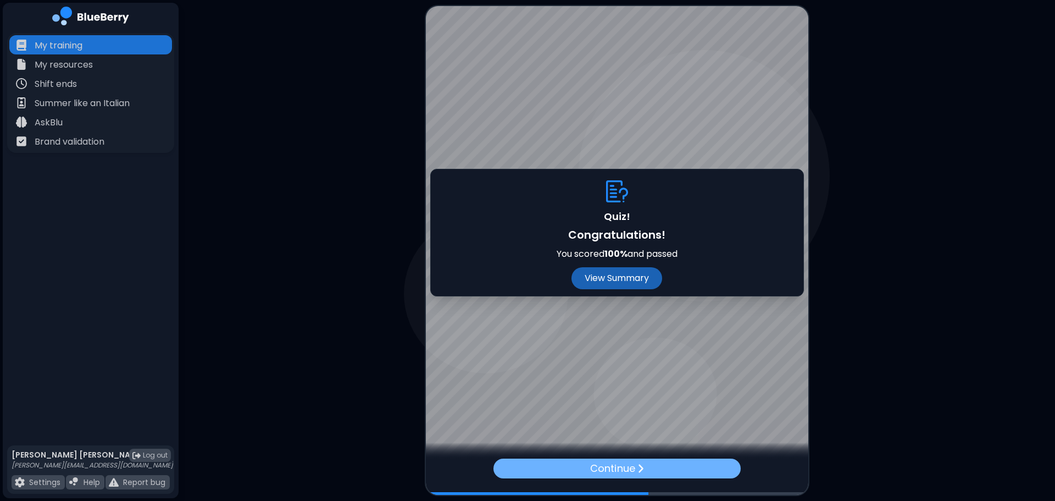
click at [621, 471] on p "Continue" at bounding box center [612, 467] width 45 height 15
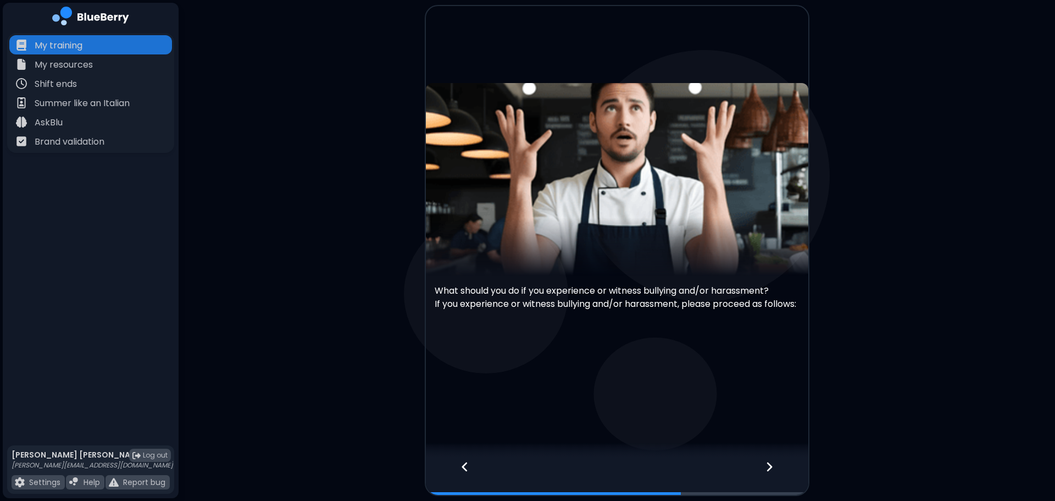
click at [770, 461] on icon at bounding box center [769, 466] width 8 height 12
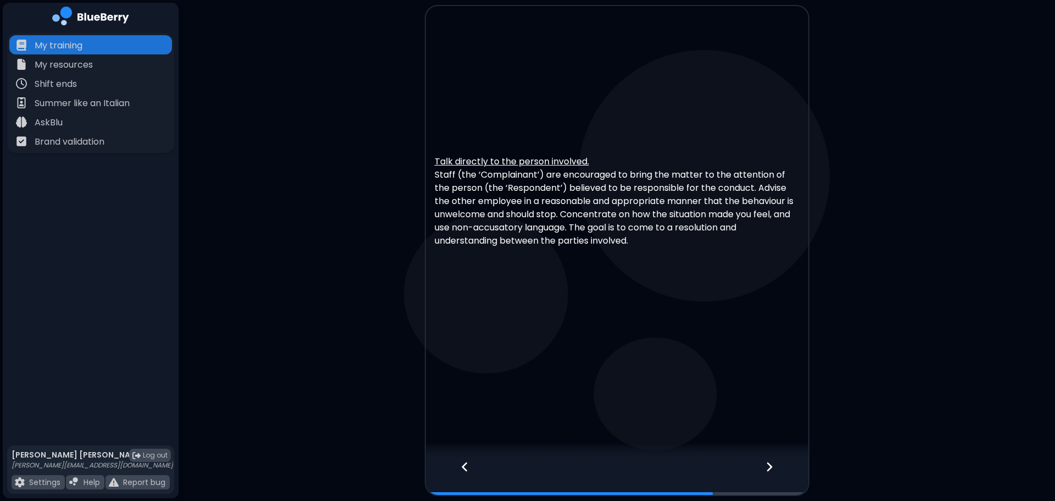
click at [770, 462] on icon at bounding box center [769, 466] width 8 height 12
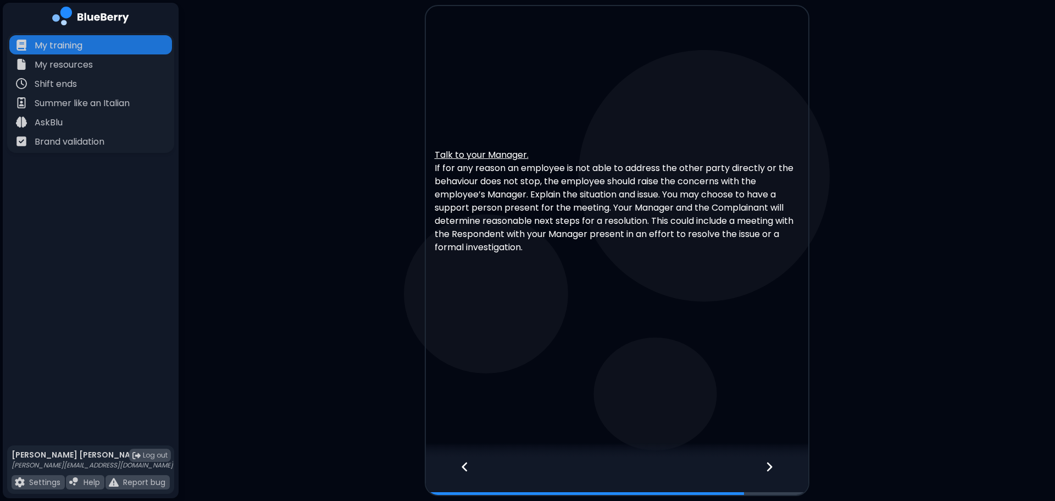
click at [770, 462] on icon at bounding box center [769, 466] width 8 height 12
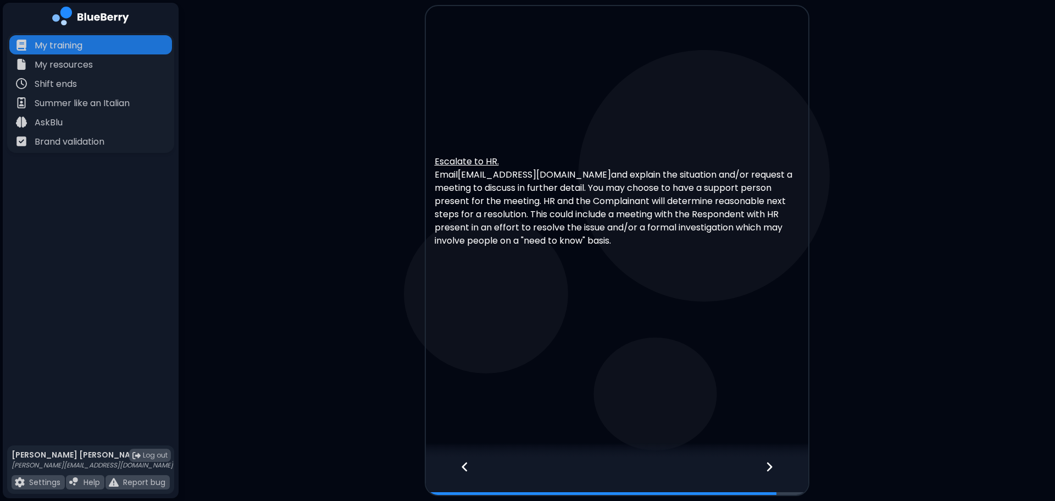
click at [770, 462] on icon at bounding box center [769, 466] width 8 height 12
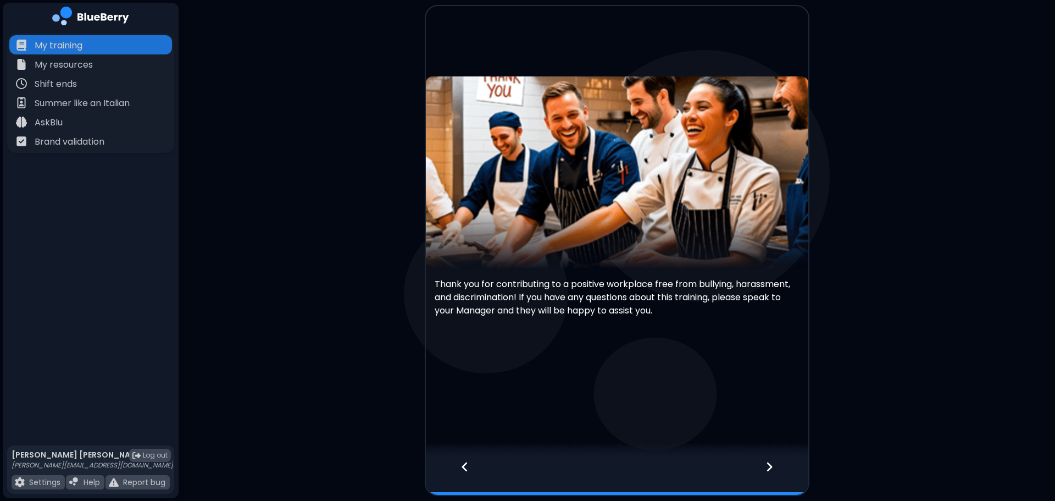
click at [769, 475] on div at bounding box center [775, 476] width 65 height 36
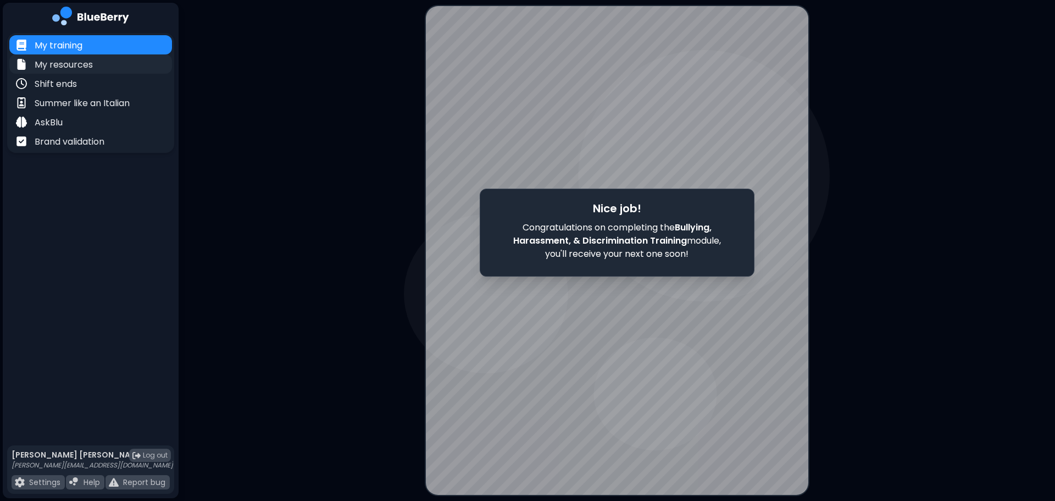
click at [60, 68] on p "My resources" at bounding box center [64, 64] width 58 height 13
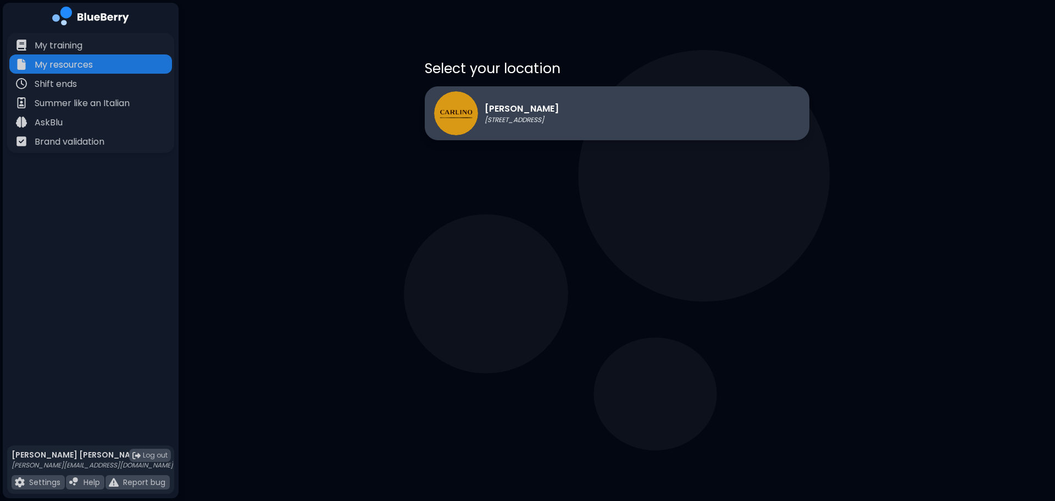
click at [603, 117] on div "[PERSON_NAME] [STREET_ADDRESS]" at bounding box center [617, 113] width 385 height 54
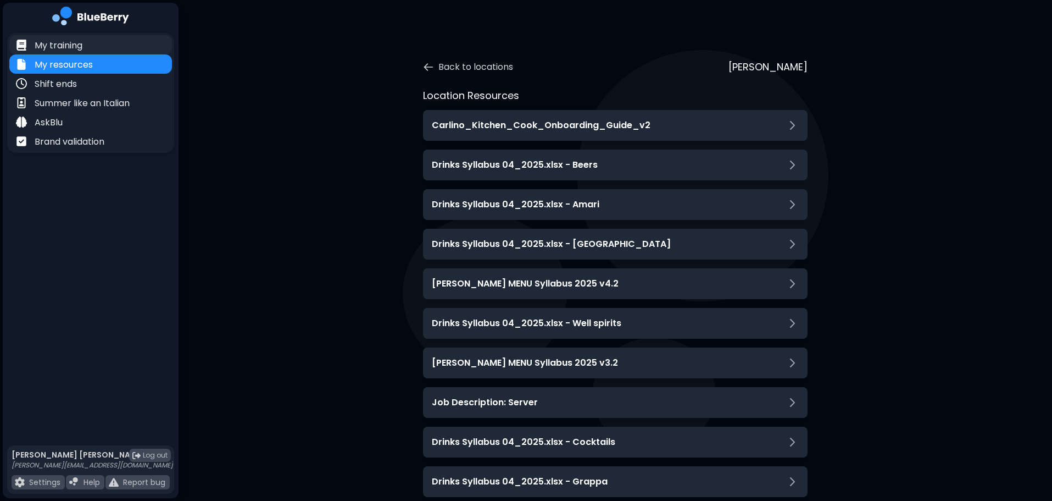
click at [62, 45] on p "My training" at bounding box center [59, 45] width 48 height 13
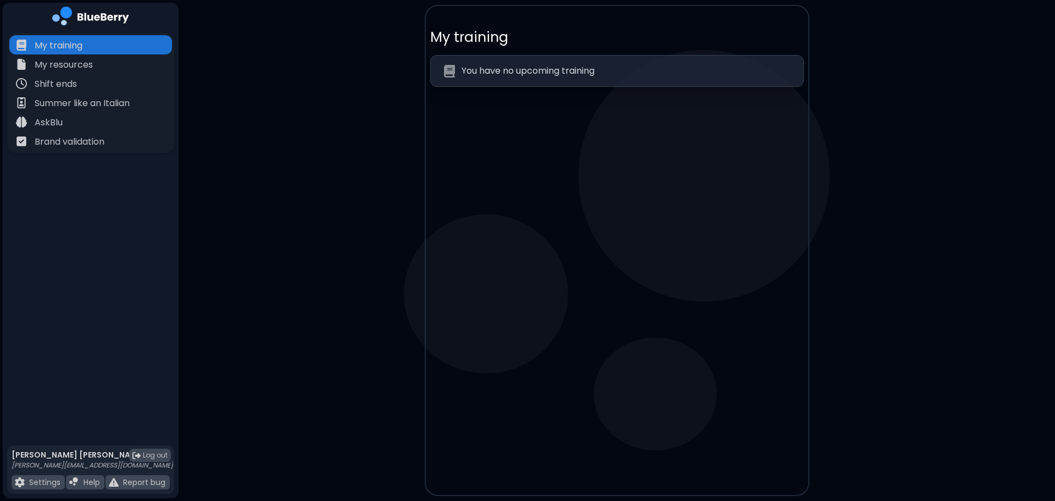
click at [615, 82] on div "You have no upcoming training" at bounding box center [617, 71] width 374 height 32
